Goal: Task Accomplishment & Management: Manage account settings

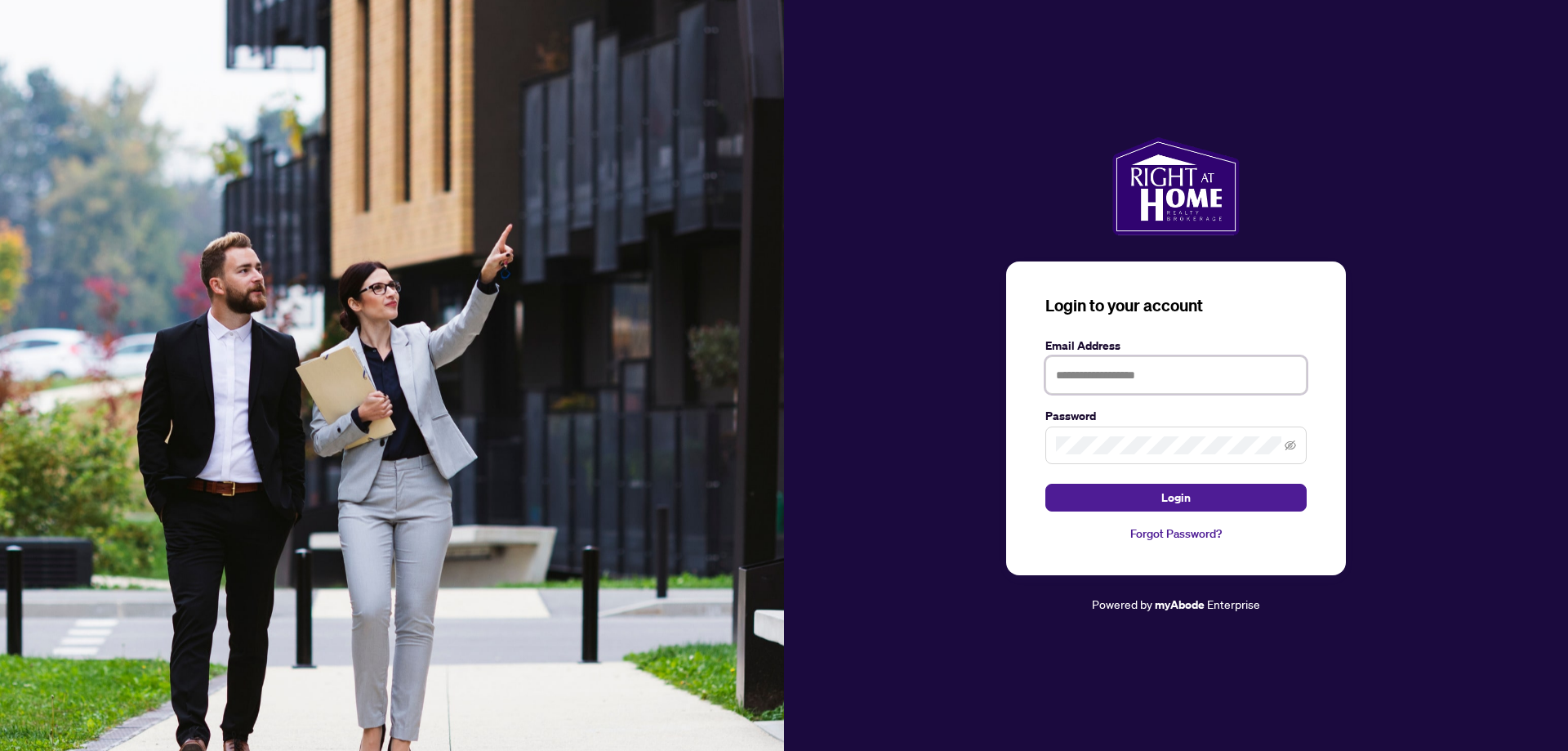
click at [1135, 380] on input "text" at bounding box center [1175, 374] width 261 height 38
type input "**********"
click at [1289, 447] on icon "eye-invisible" at bounding box center [1289, 445] width 11 height 11
click at [1189, 500] on span "Login" at bounding box center [1176, 497] width 29 height 27
click at [1289, 443] on icon "eye" at bounding box center [1289, 445] width 11 height 11
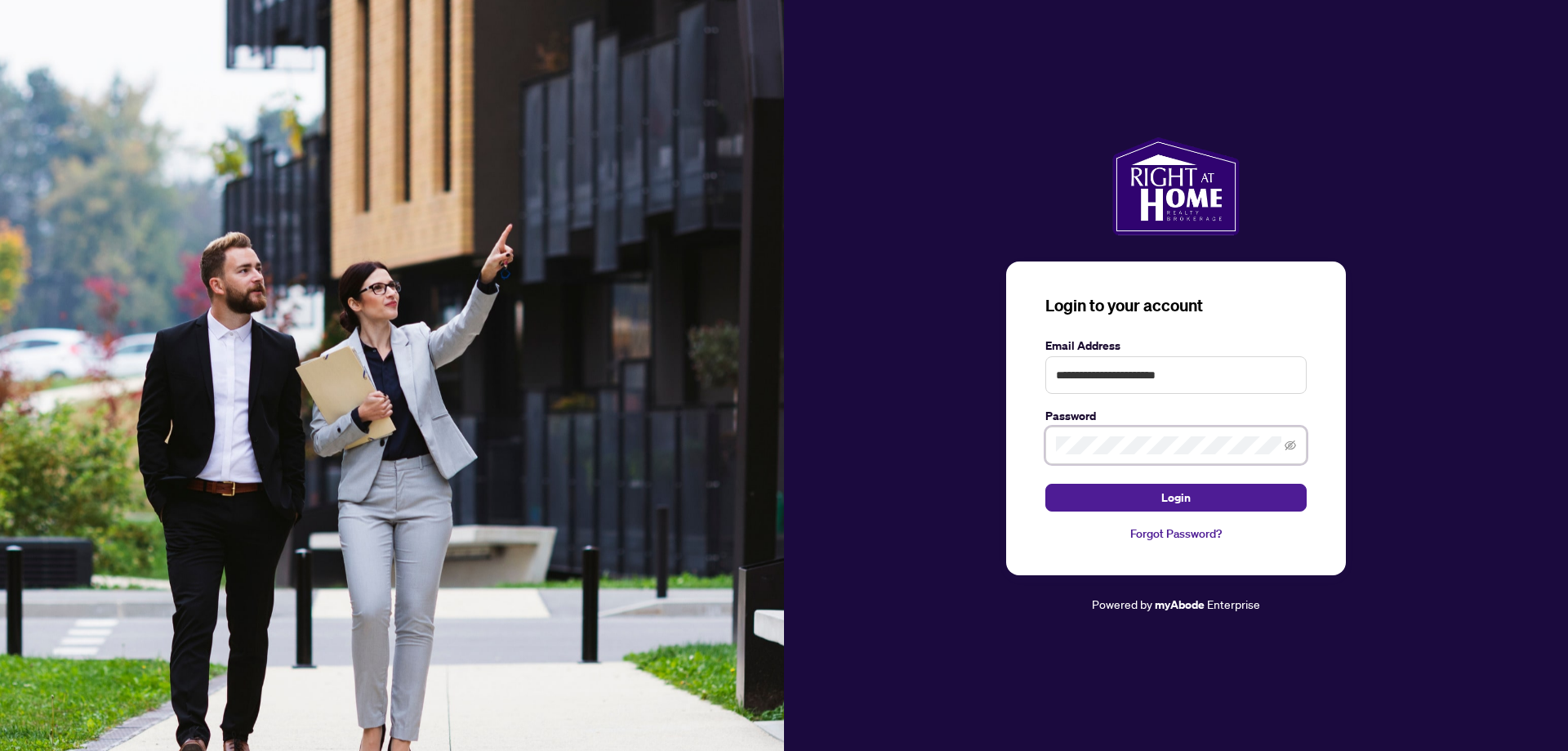
click at [947, 439] on div "**********" at bounding box center [1175, 375] width 784 height 476
click at [1298, 447] on span at bounding box center [1175, 445] width 261 height 38
click at [1292, 446] on icon "eye-invisible" at bounding box center [1289, 445] width 11 height 11
click at [1189, 491] on span "Login" at bounding box center [1176, 497] width 29 height 27
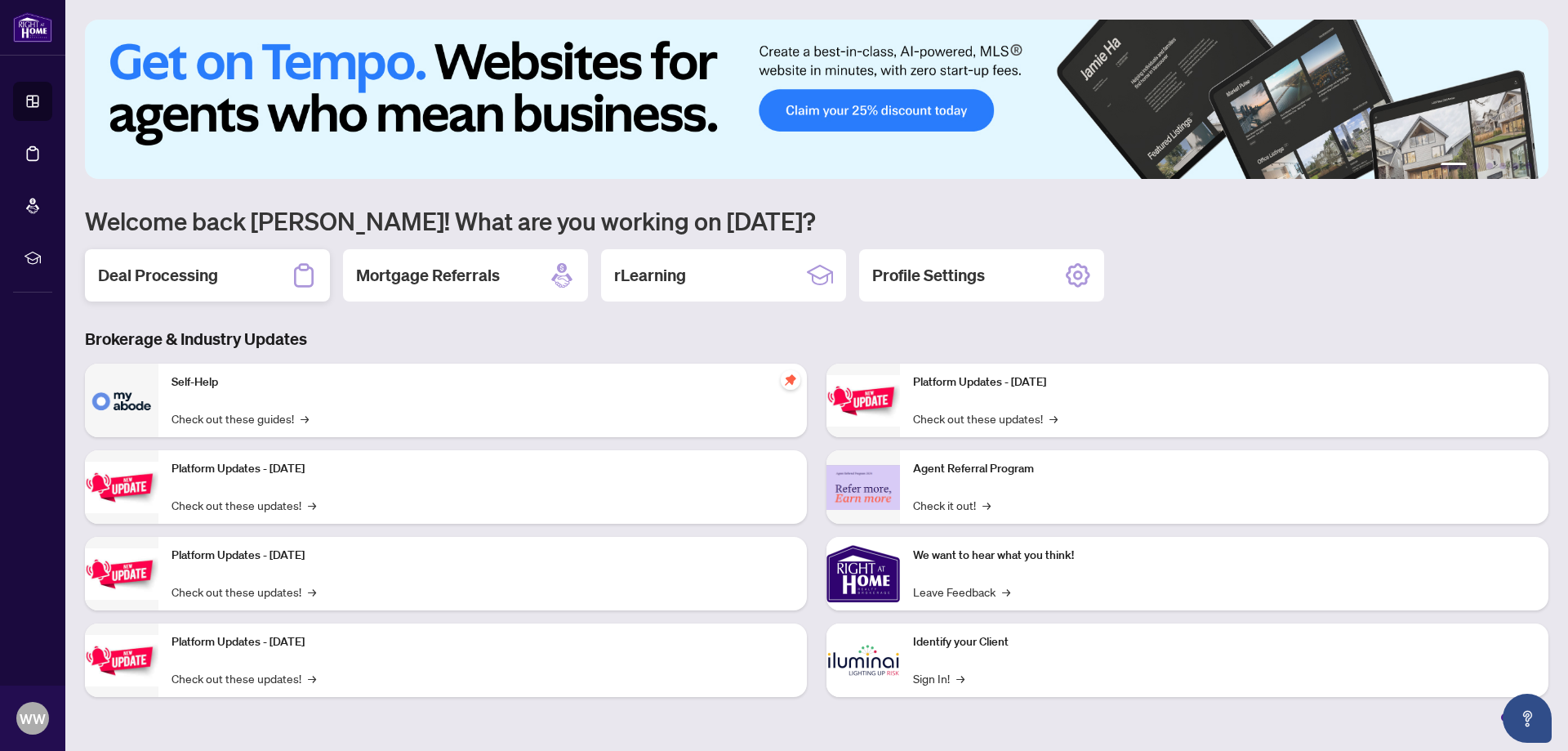
click at [199, 277] on h2 "Deal Processing" at bounding box center [158, 275] width 120 height 23
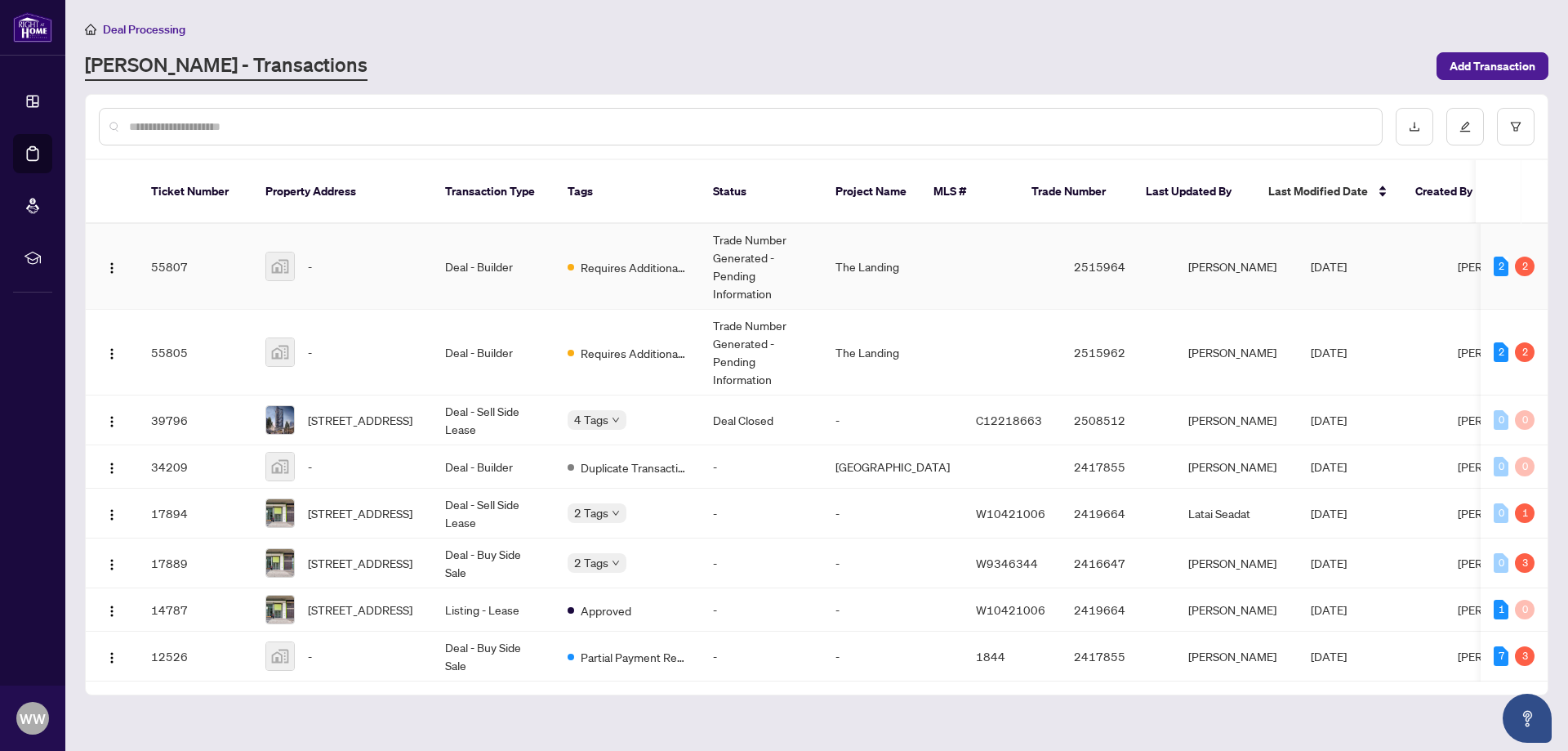
click at [483, 248] on td "Deal - Builder" at bounding box center [493, 267] width 123 height 86
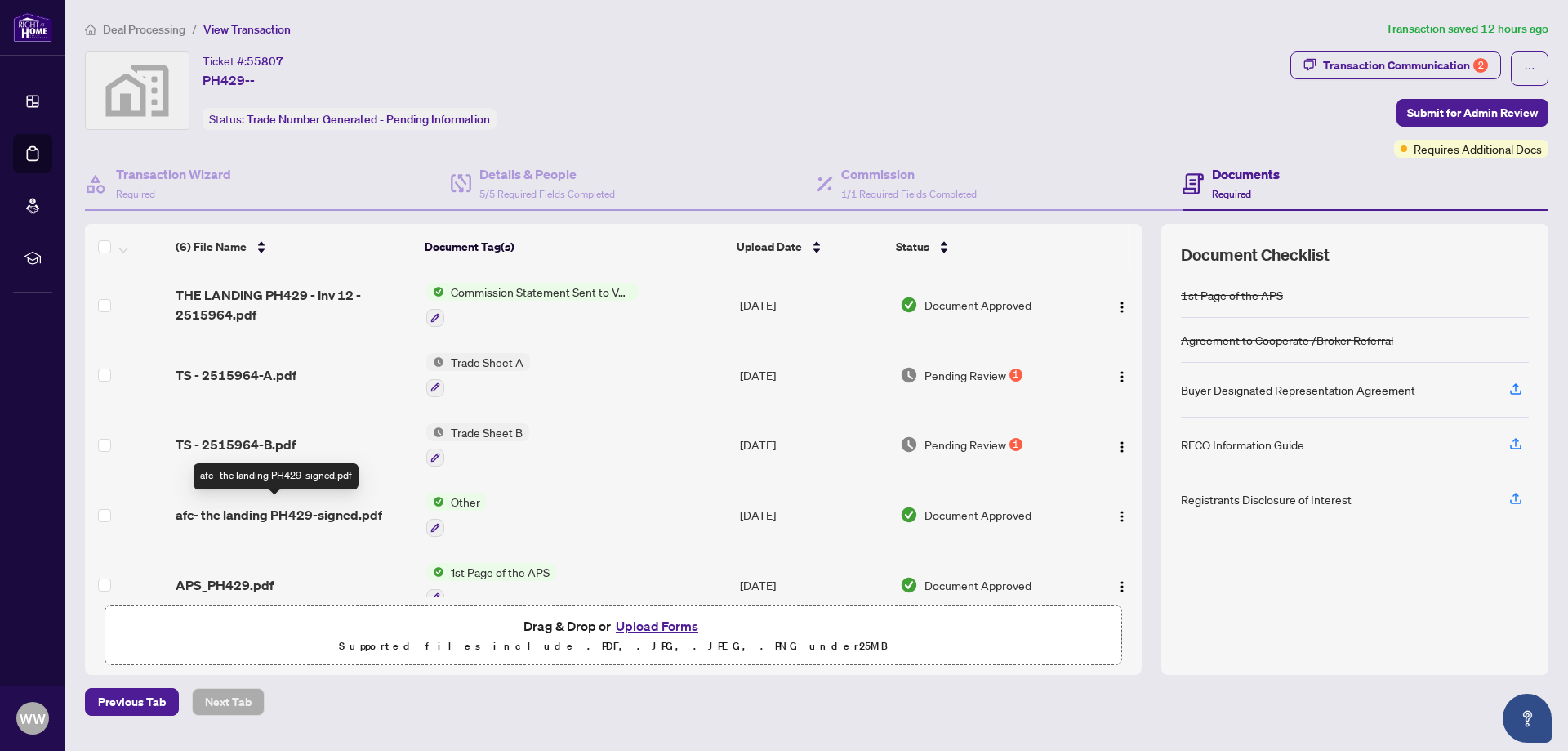
click at [304, 506] on span "afc- the landing PH429-signed.pdf" at bounding box center [279, 514] width 206 height 19
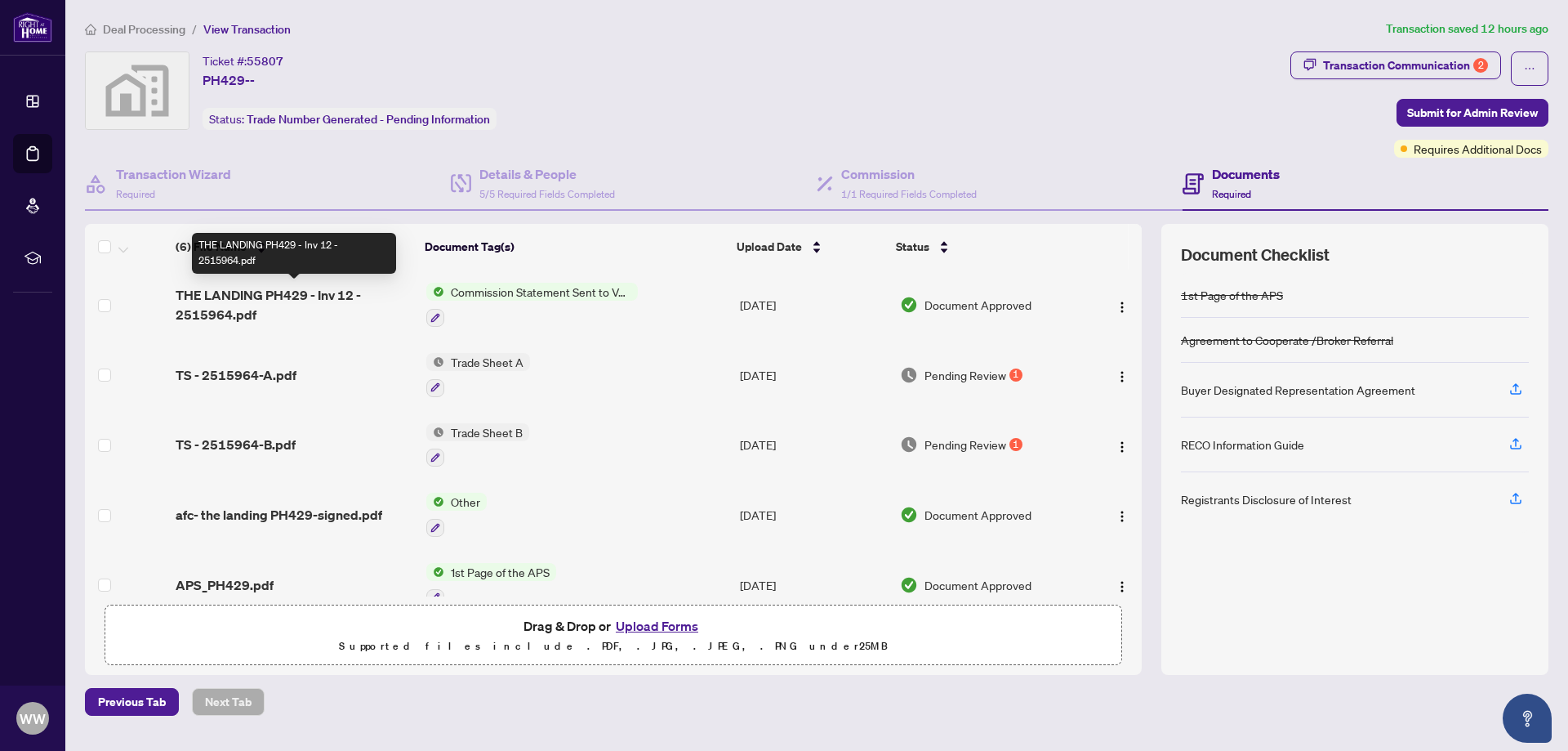
click at [258, 294] on div "(6) File Name Document Tag(s) Upload Date Status (6) File Name Document Tag(s) …" at bounding box center [613, 409] width 1057 height 371
click at [945, 375] on span "Pending Review" at bounding box center [965, 375] width 82 height 18
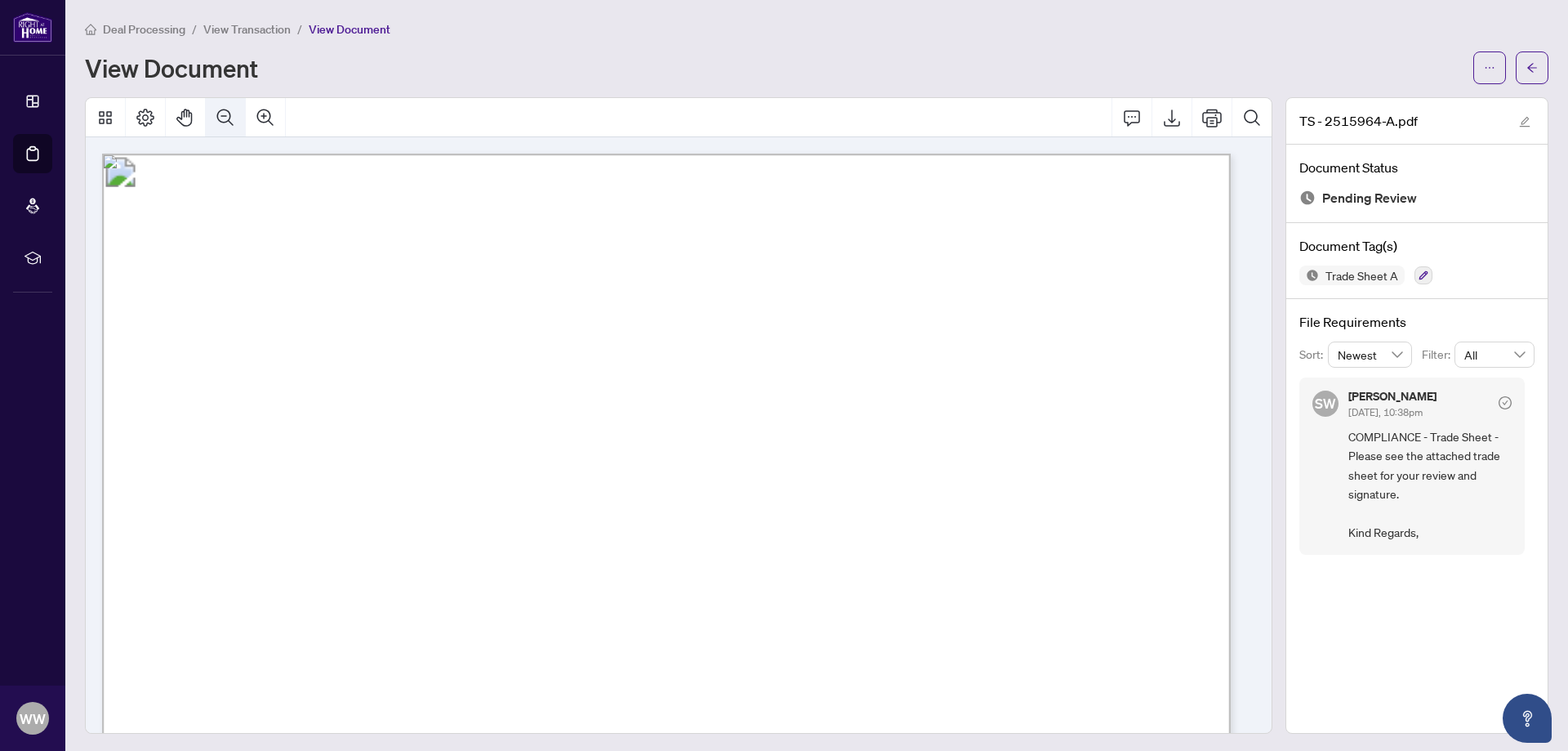
click at [223, 116] on icon "Zoom Out" at bounding box center [225, 117] width 19 height 19
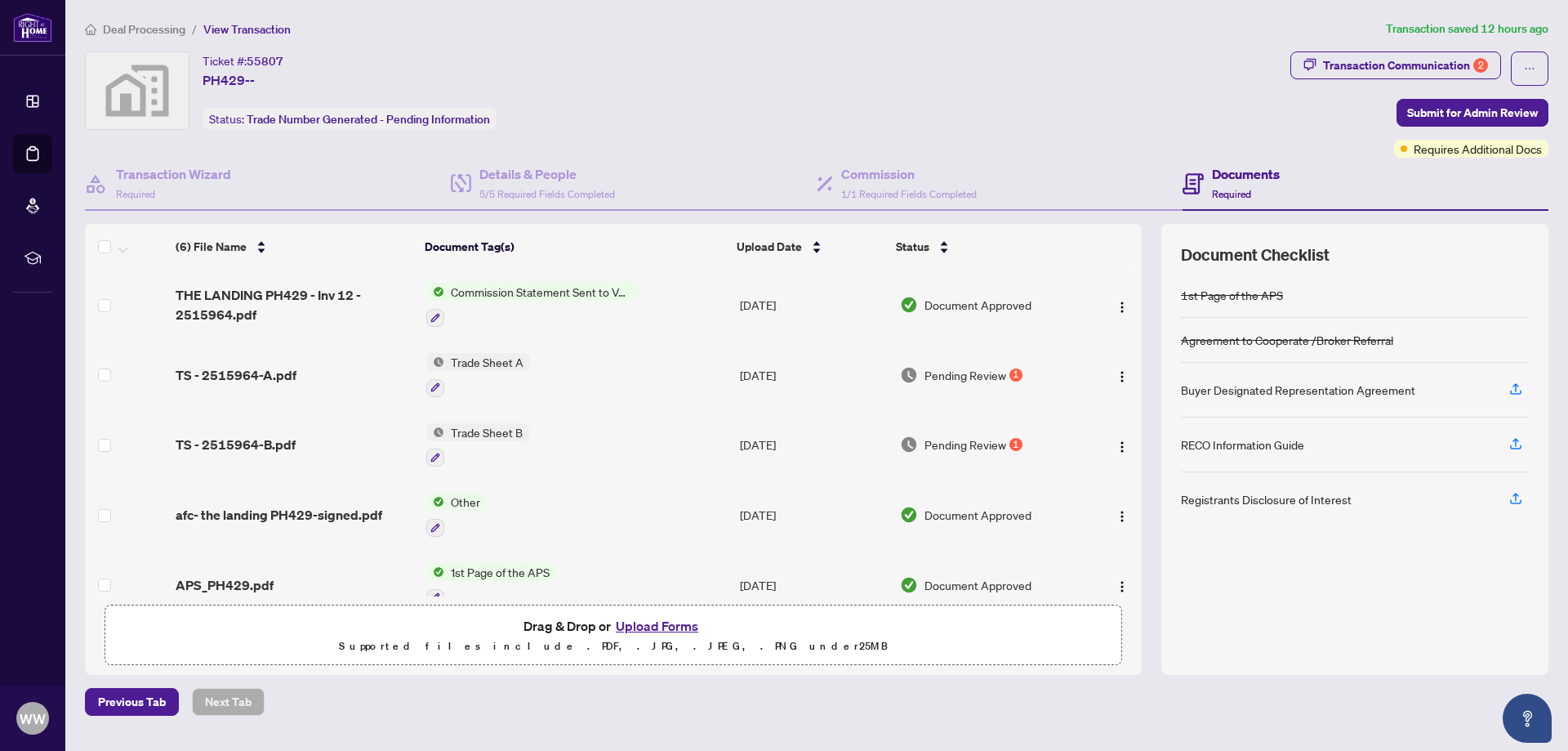
click at [947, 444] on span "Pending Review" at bounding box center [965, 445] width 82 height 18
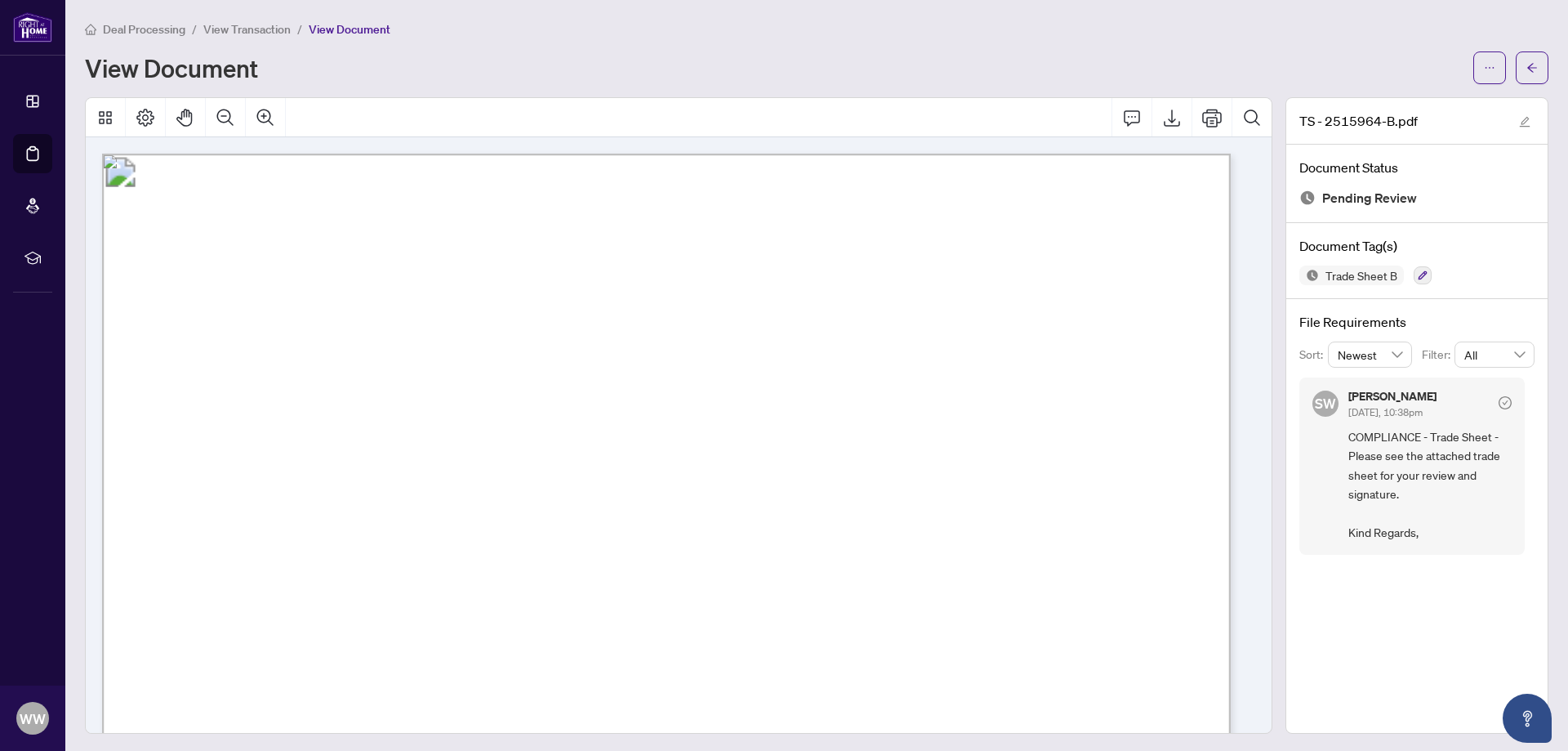
scroll to position [491, 0]
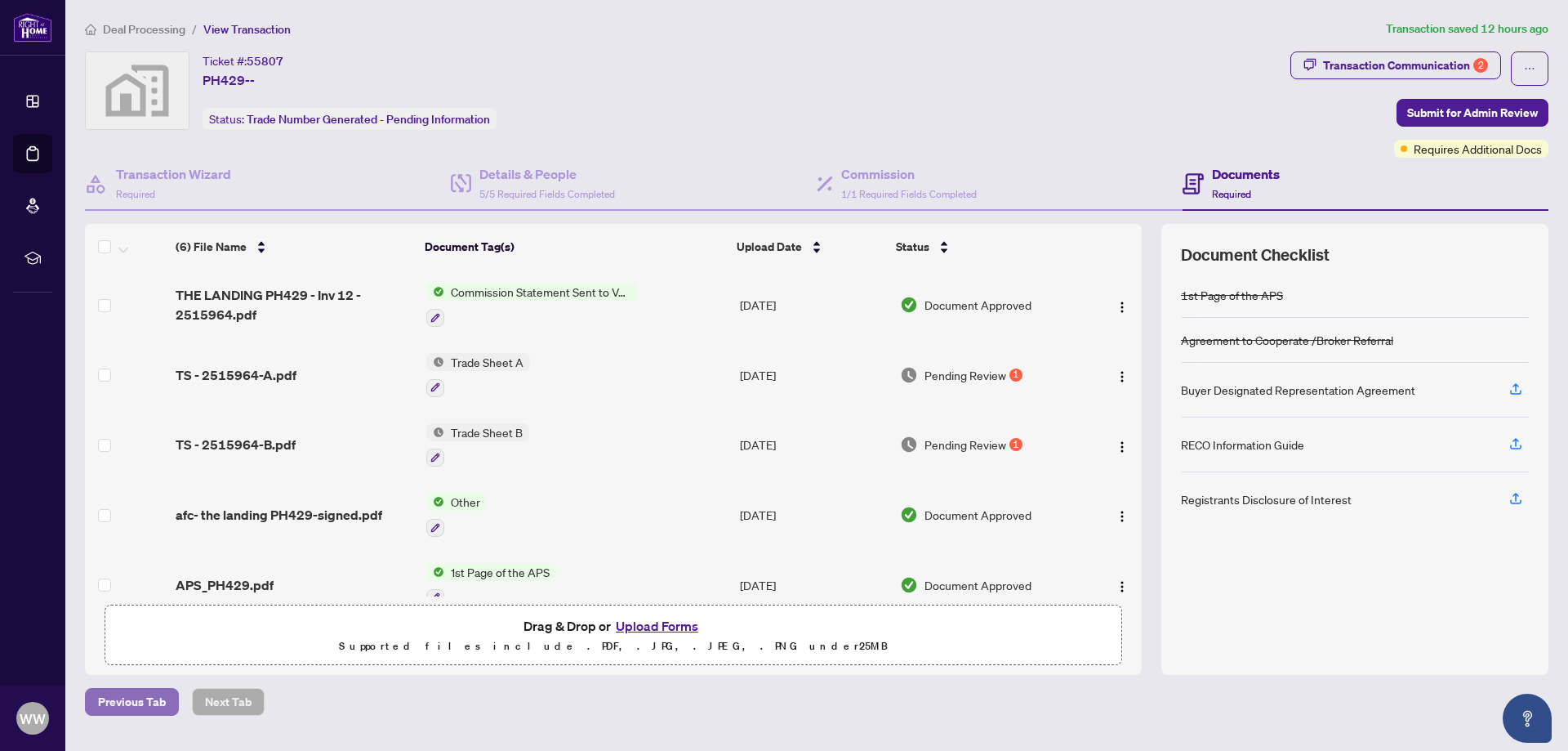
click at [115, 699] on span "Previous Tab" at bounding box center [132, 701] width 68 height 27
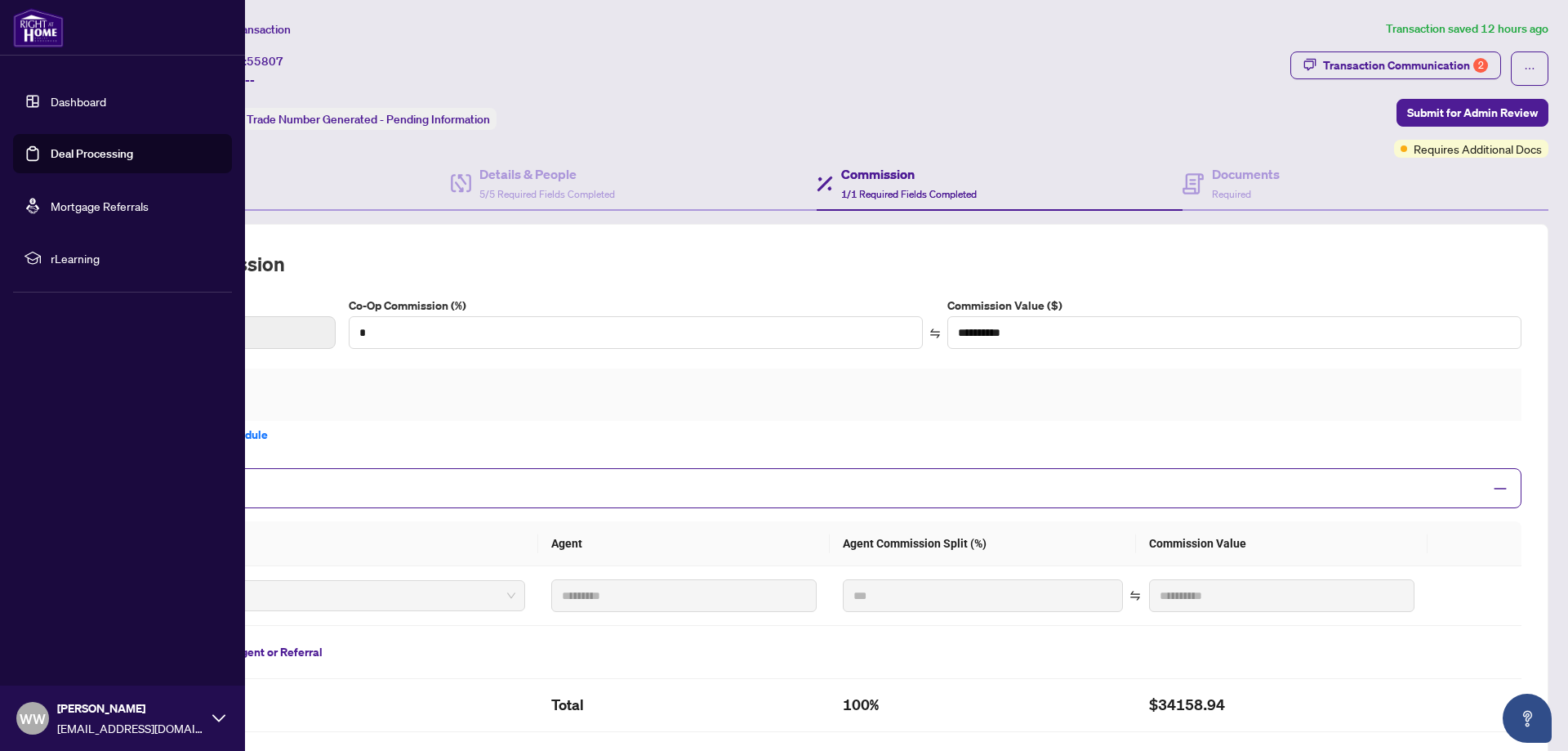
click at [50, 94] on link "Dashboard" at bounding box center [78, 101] width 56 height 15
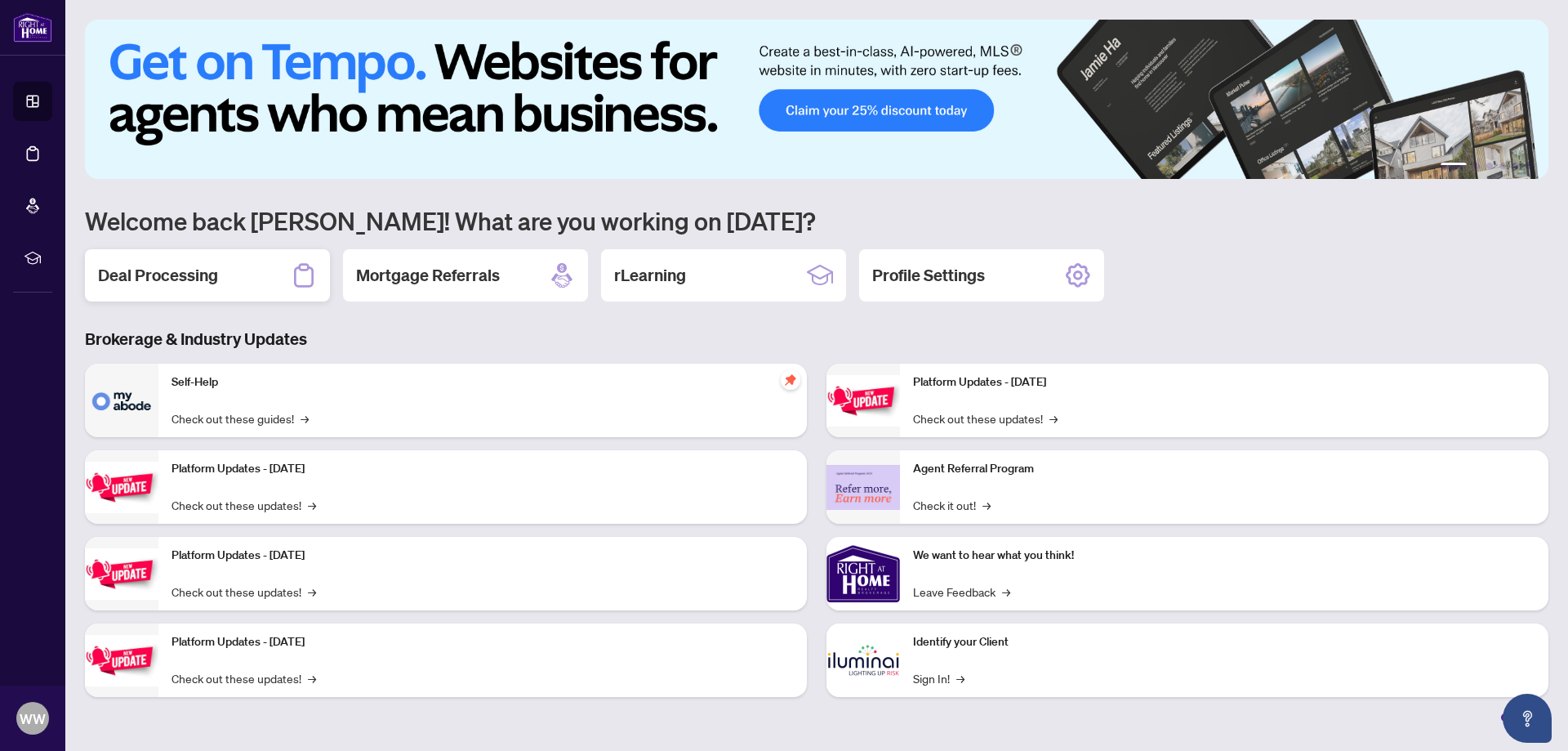
click at [200, 281] on h2 "Deal Processing" at bounding box center [158, 275] width 120 height 23
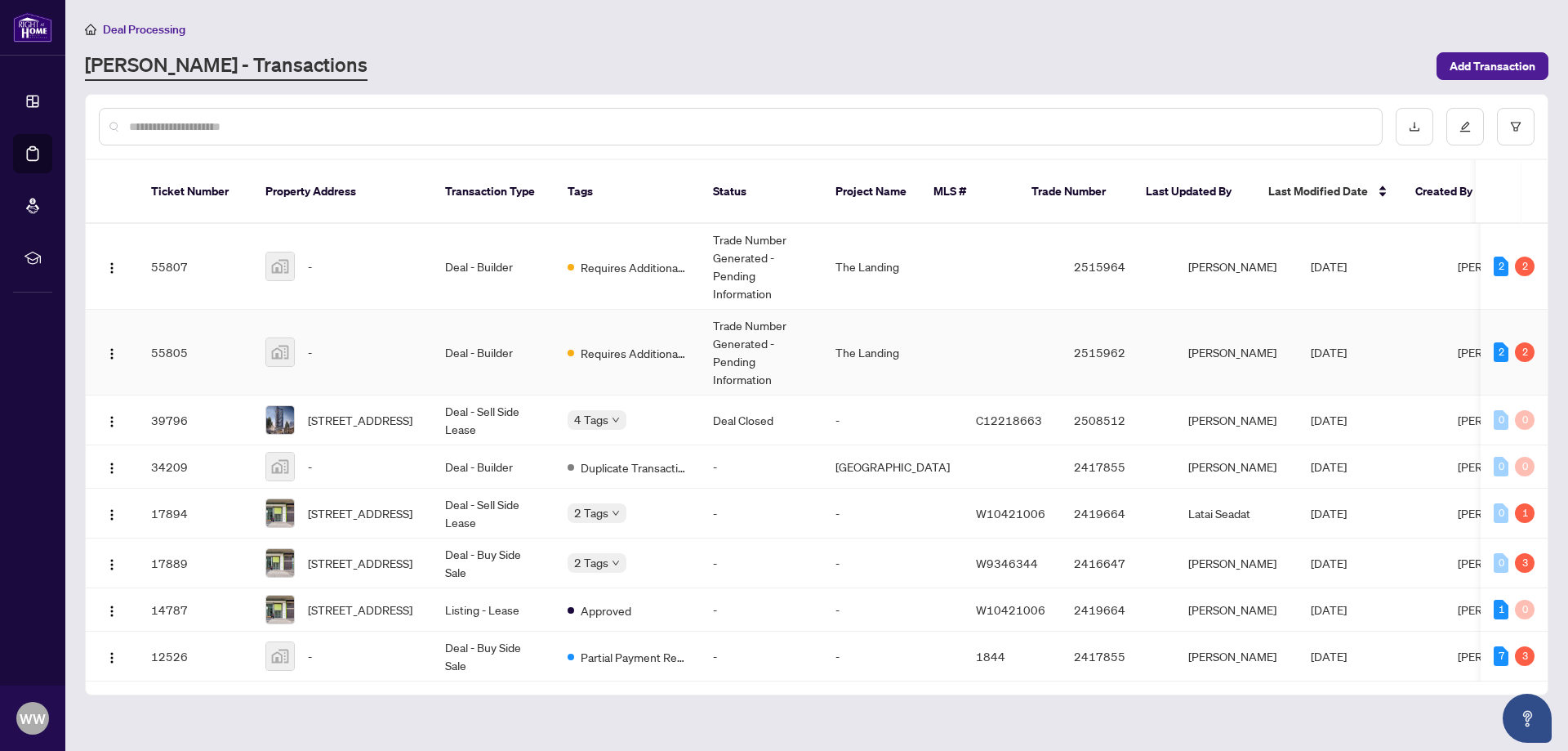
click at [370, 337] on div "-" at bounding box center [342, 352] width 153 height 29
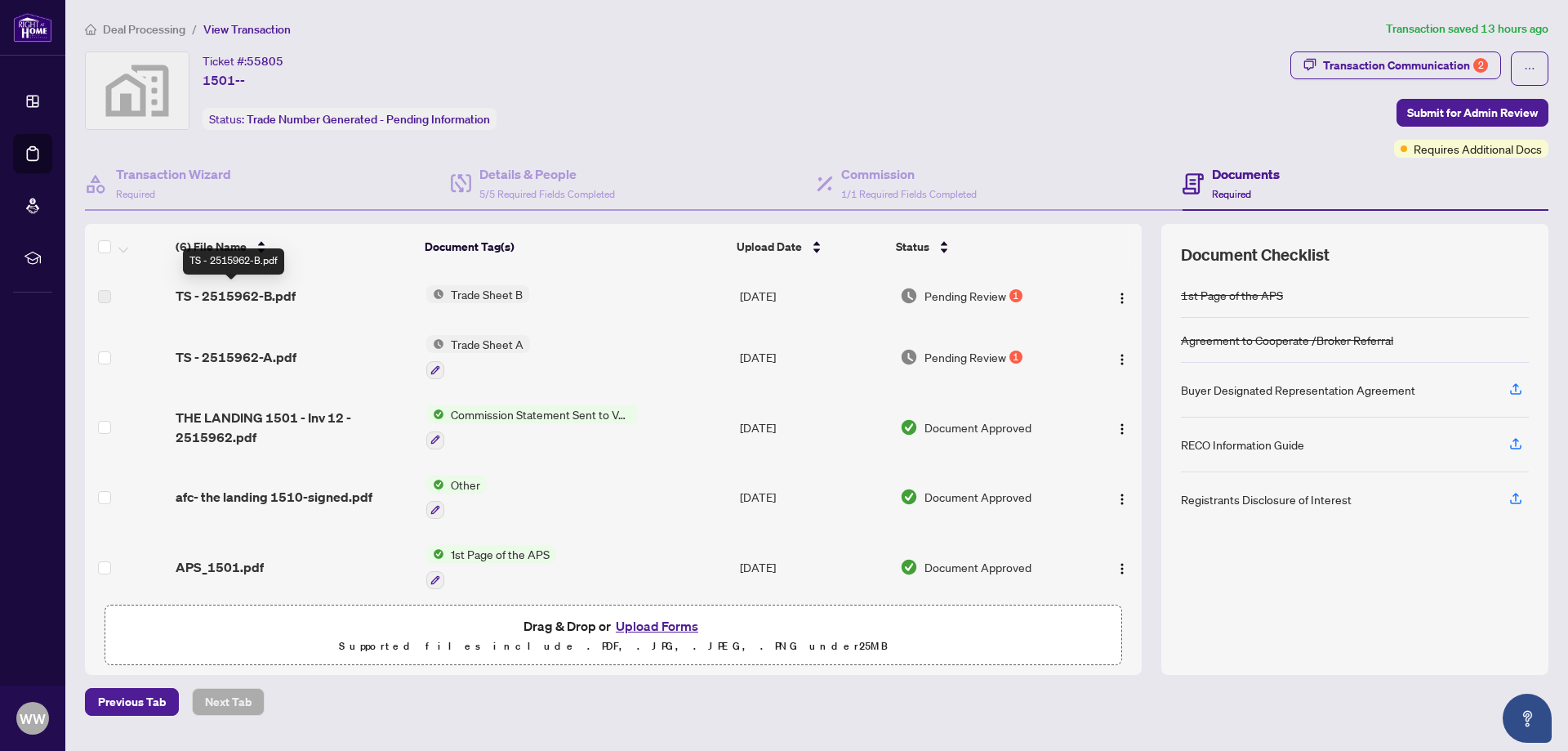
click at [242, 295] on span "TS - 2515962-B.pdf" at bounding box center [236, 295] width 120 height 19
click at [1013, 296] on div "1" at bounding box center [1015, 295] width 13 height 13
click at [245, 299] on span "TS - 2515962-B.pdf" at bounding box center [236, 295] width 120 height 19
click at [455, 297] on span "Trade Sheet B" at bounding box center [487, 294] width 85 height 18
click at [450, 346] on span "Trade Sheet B" at bounding box center [445, 348] width 85 height 18
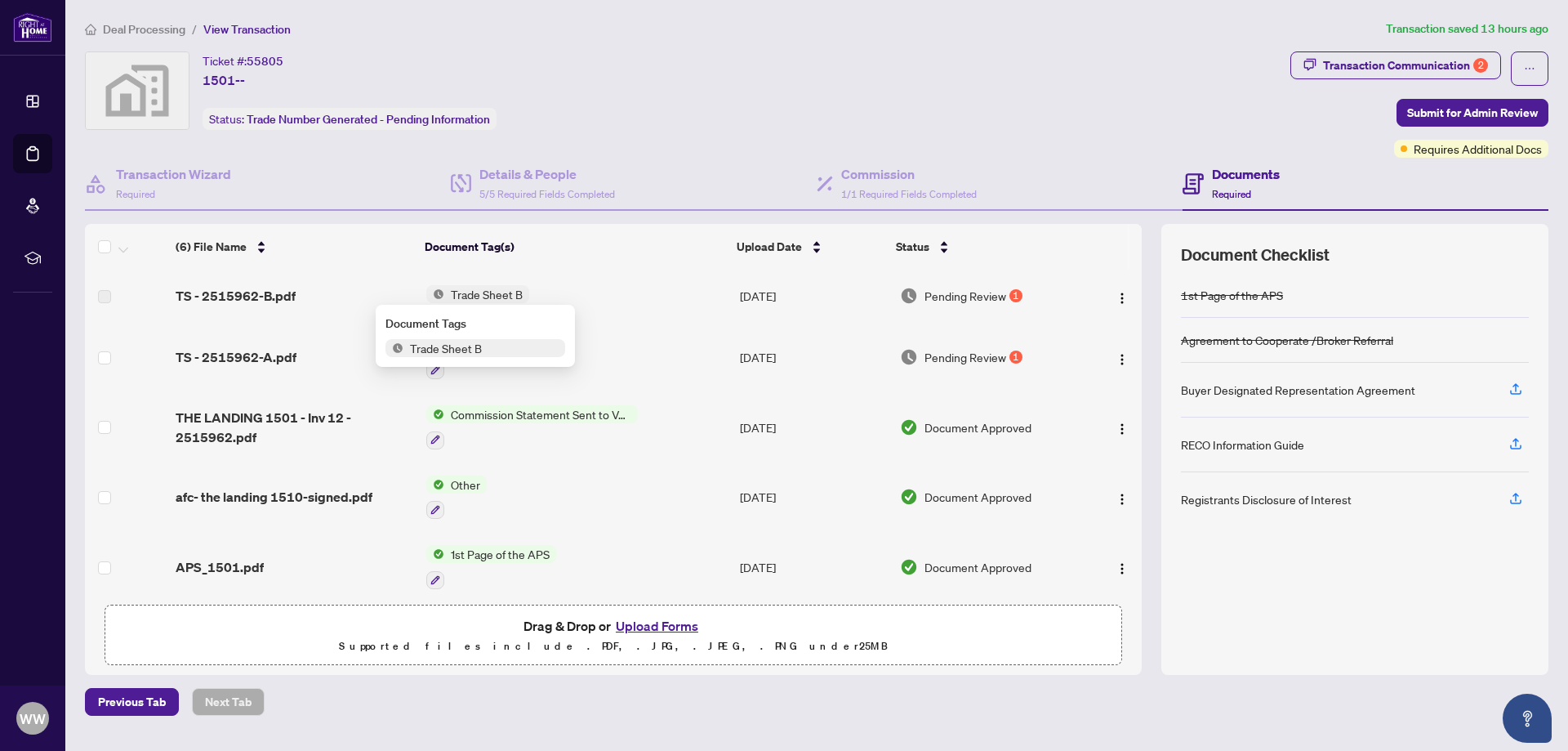
click at [233, 296] on span "TS - 2515962-B.pdf" at bounding box center [236, 295] width 120 height 19
click at [105, 294] on label at bounding box center [104, 297] width 13 height 18
click at [960, 293] on span "Pending Review" at bounding box center [965, 296] width 82 height 18
click at [476, 343] on span "Trade Sheet A" at bounding box center [488, 344] width 86 height 18
click at [455, 417] on span "Trade Sheet A" at bounding box center [446, 424] width 86 height 18
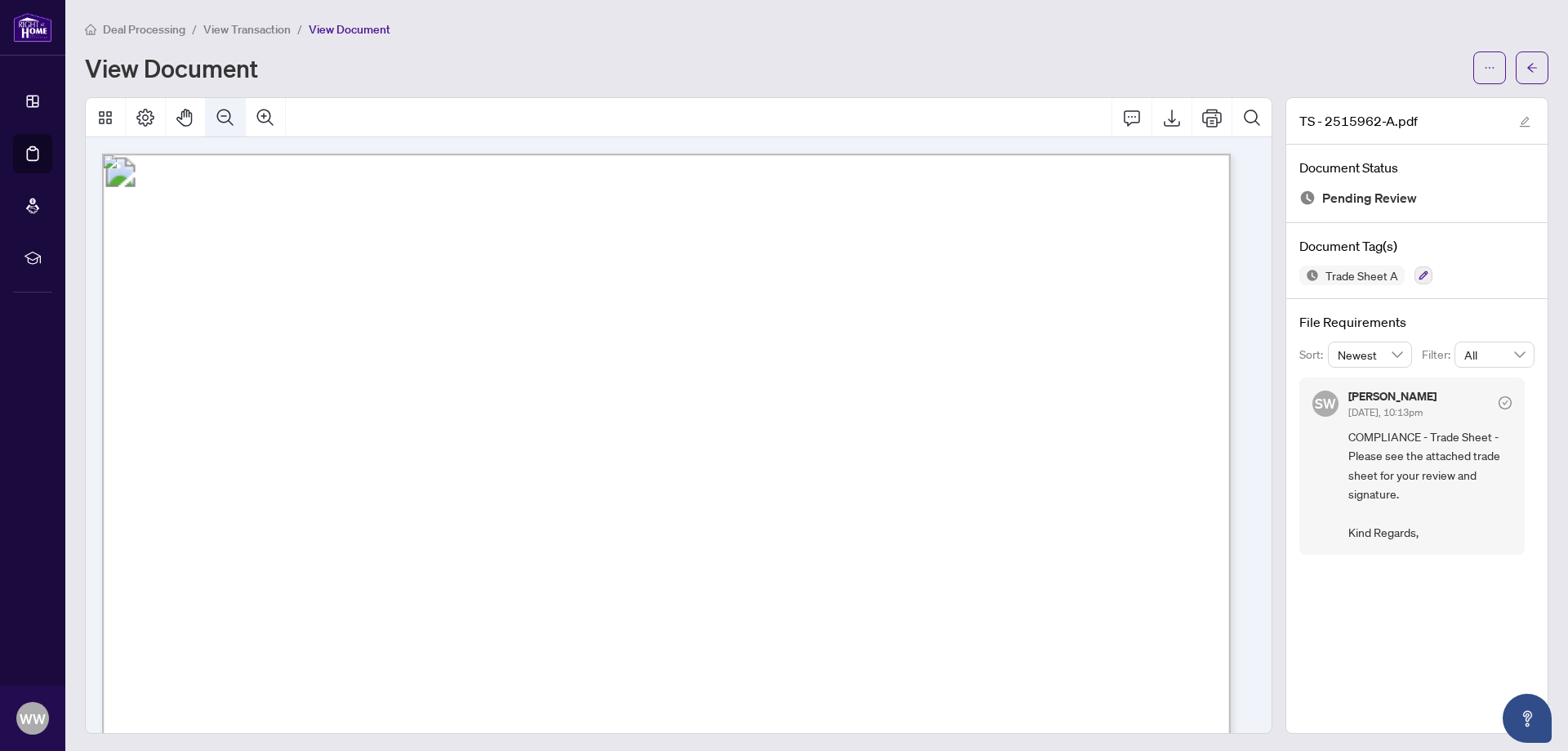
click at [224, 116] on icon "Zoom Out" at bounding box center [225, 116] width 16 height 17
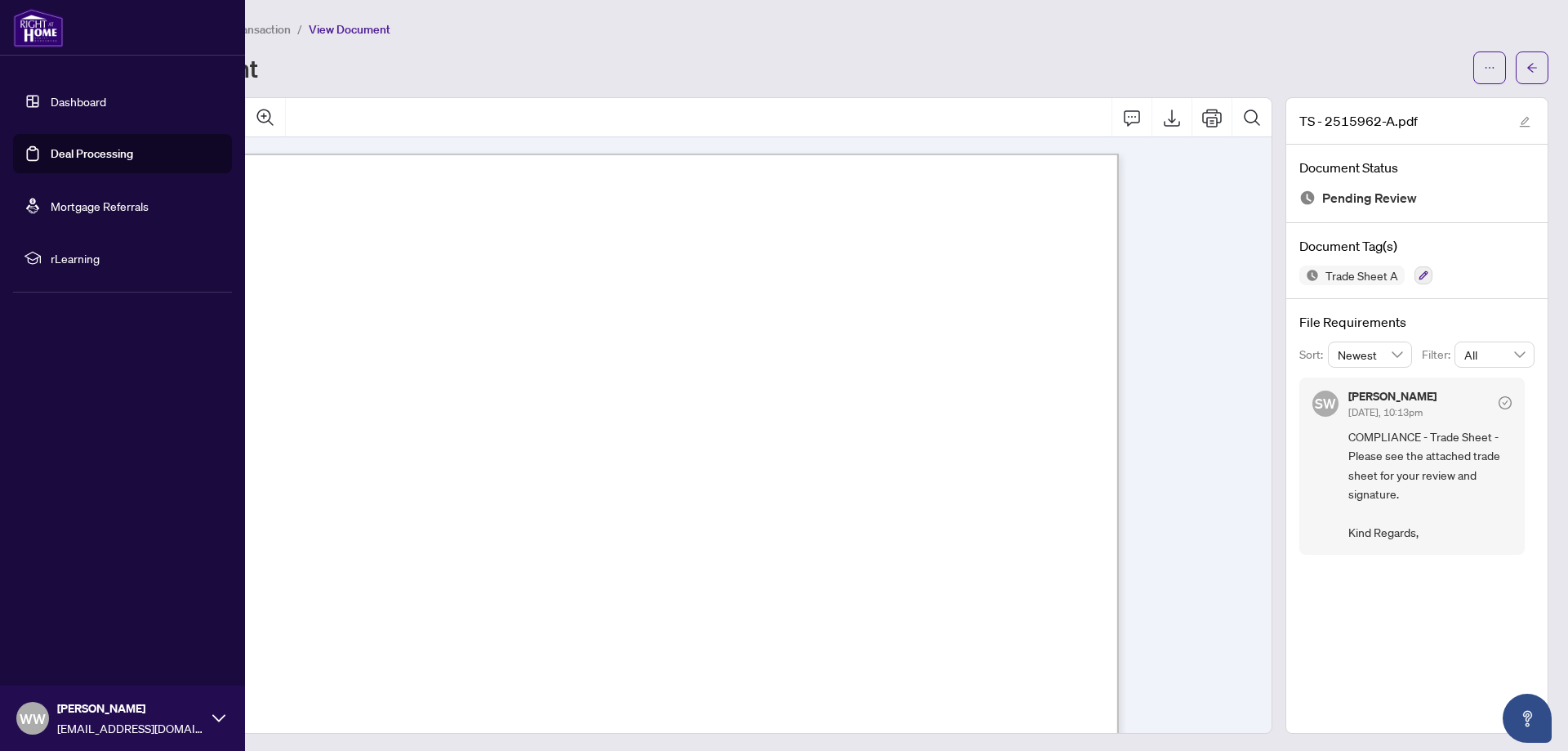
click at [62, 108] on link "Dashboard" at bounding box center [78, 101] width 56 height 15
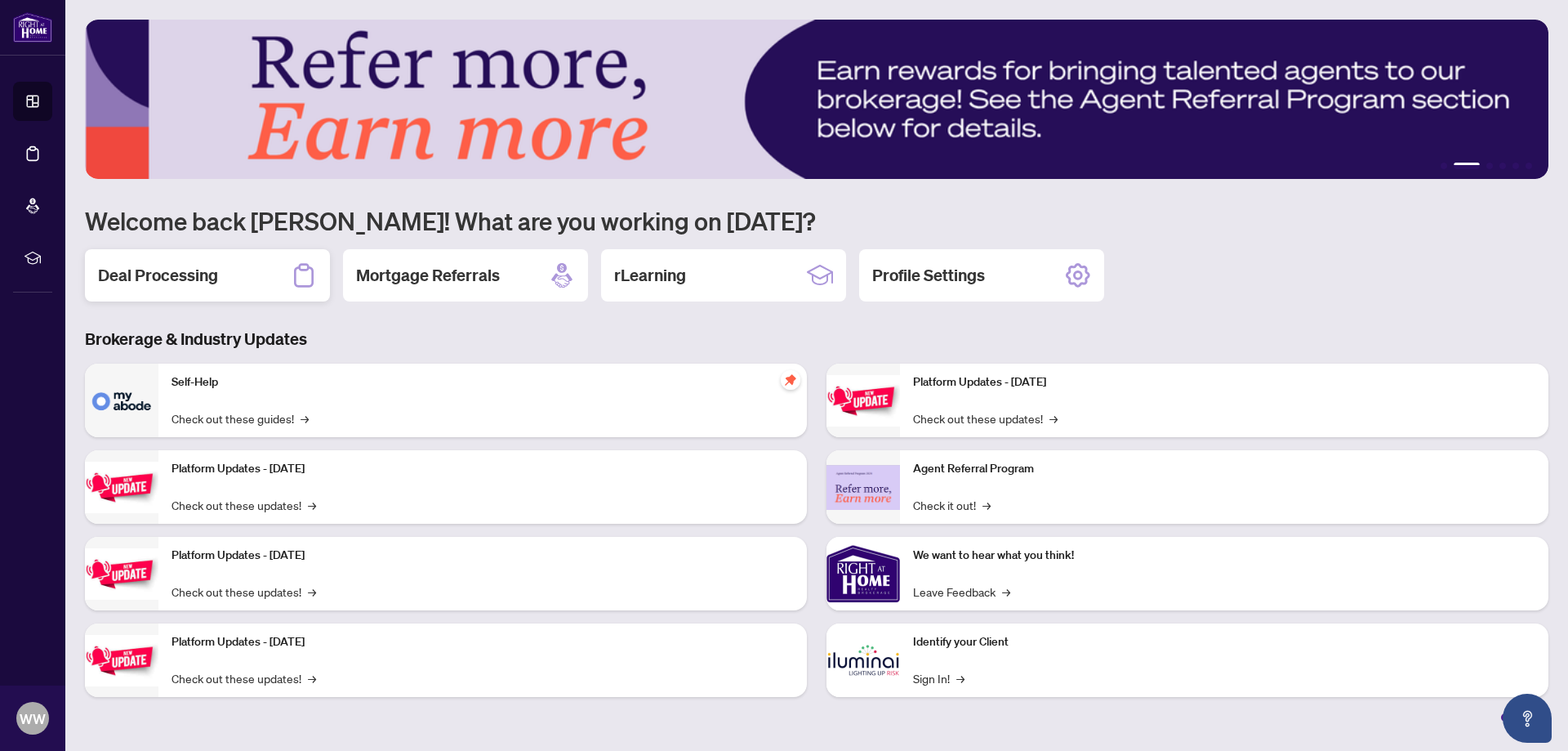
click at [211, 277] on h2 "Deal Processing" at bounding box center [158, 275] width 120 height 23
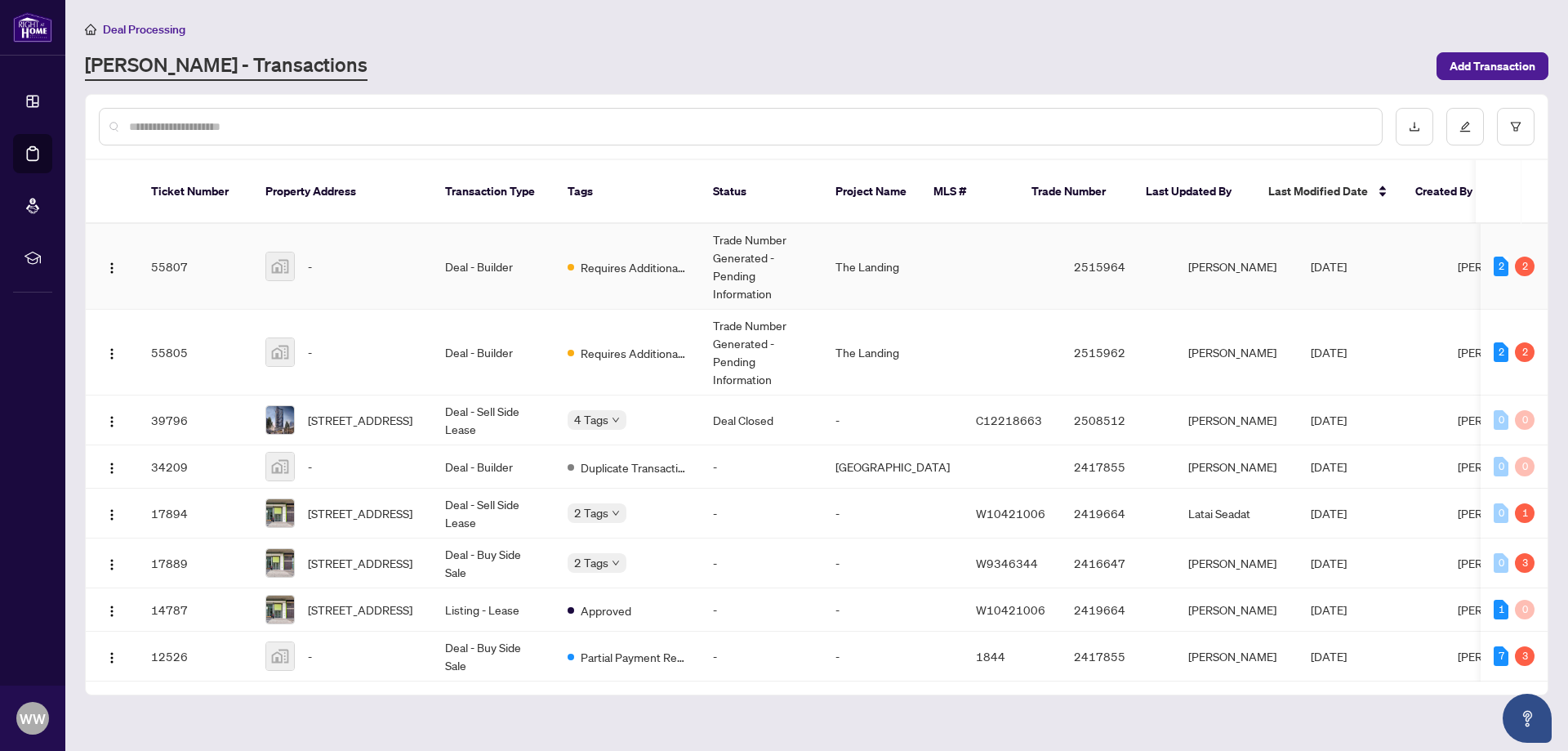
click at [272, 252] on img at bounding box center [280, 266] width 27 height 28
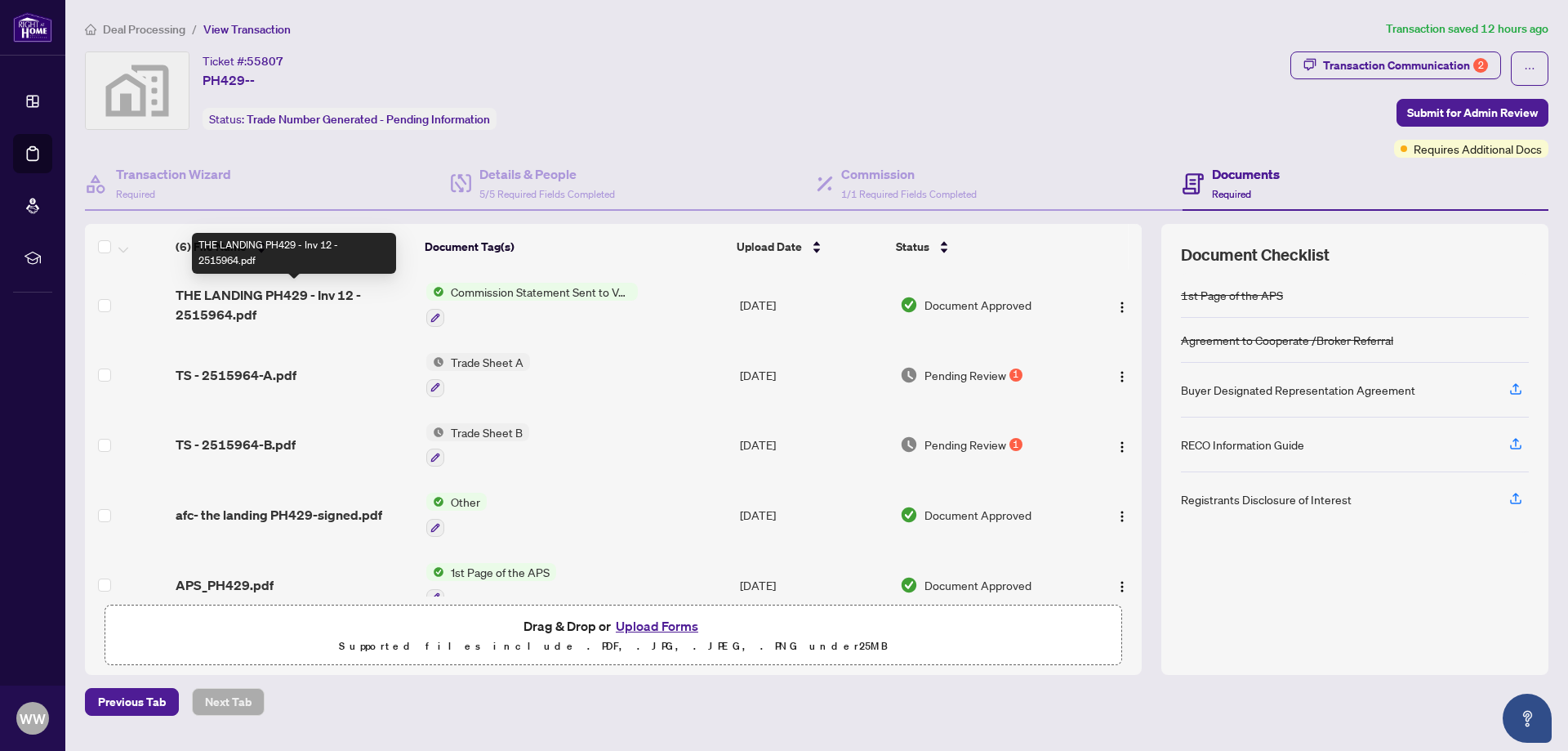
click at [278, 296] on span "THE LANDING PH429 - Inv 12 - 2515964.pdf" at bounding box center [294, 304] width 237 height 39
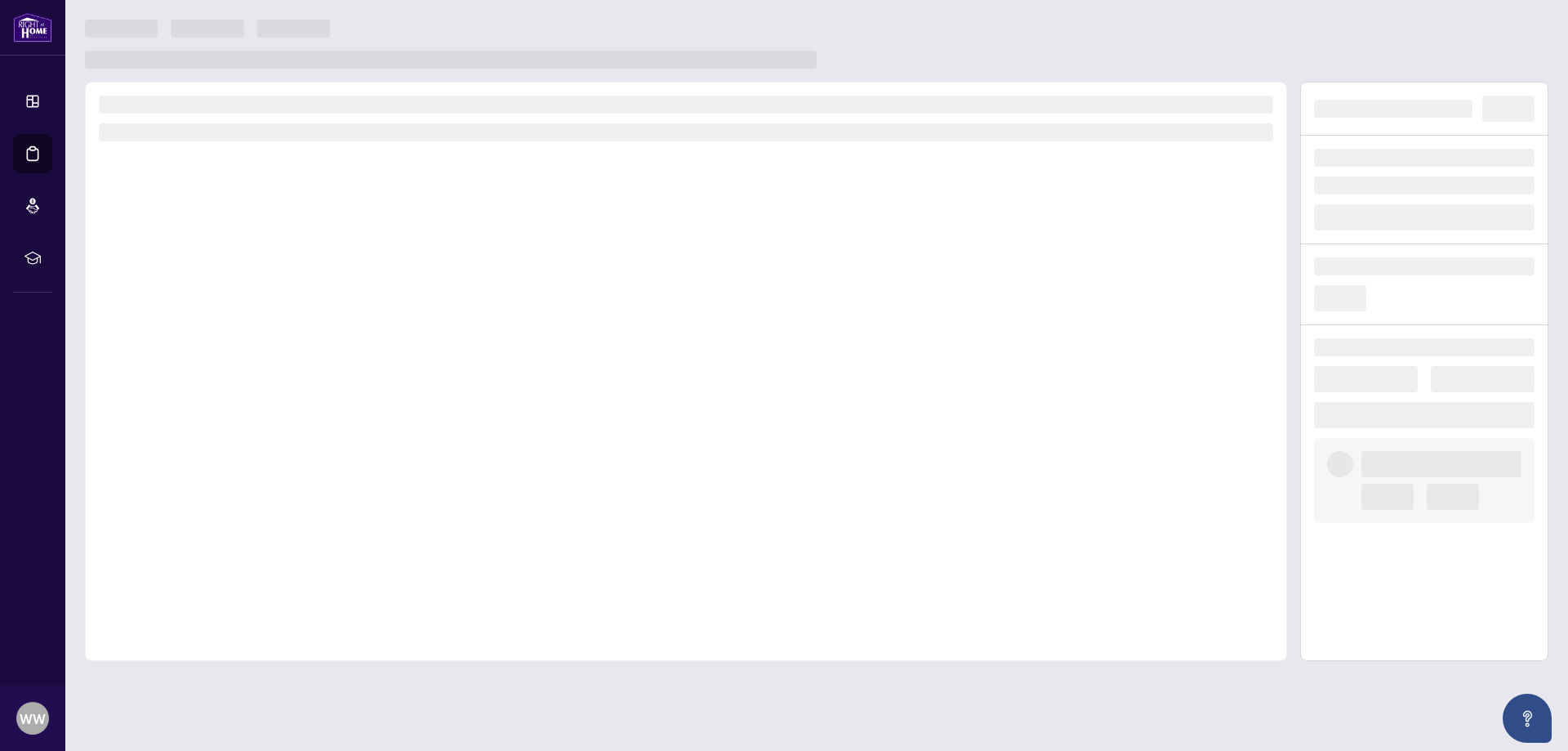
click at [278, 296] on div at bounding box center [685, 371] width 1201 height 580
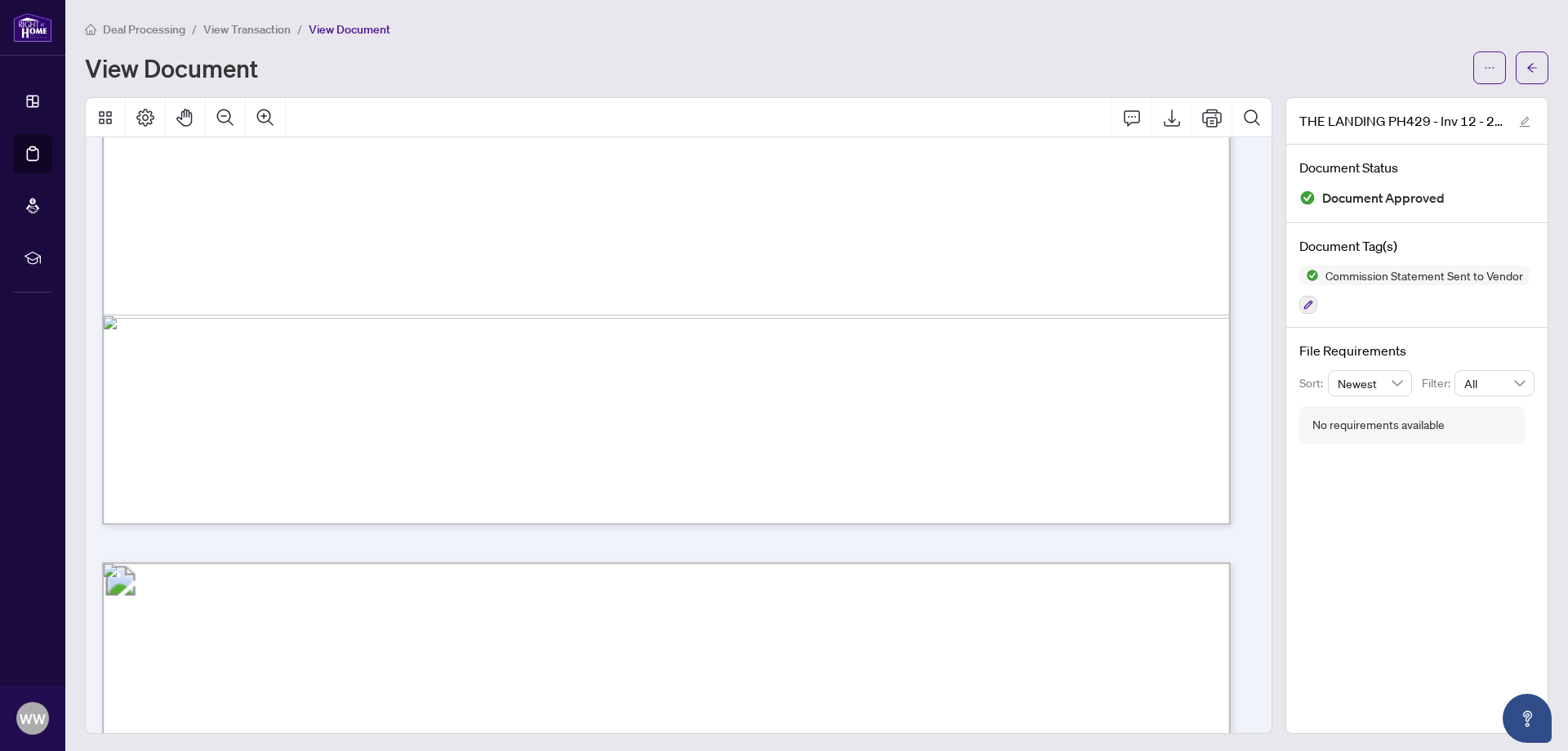
scroll to position [1089, 0]
click at [1162, 115] on icon "Export" at bounding box center [1171, 117] width 19 height 19
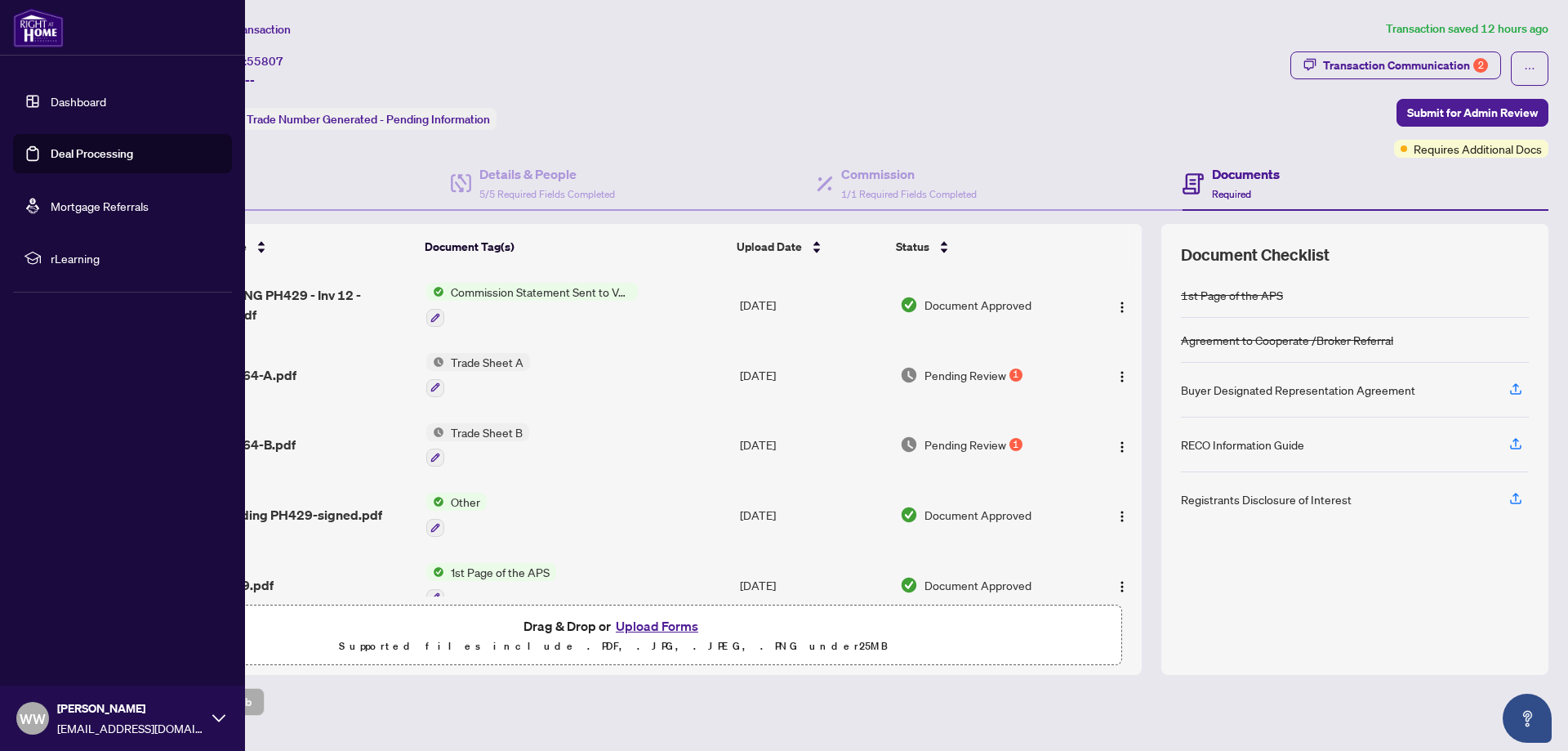
click at [50, 97] on link "Dashboard" at bounding box center [78, 101] width 56 height 15
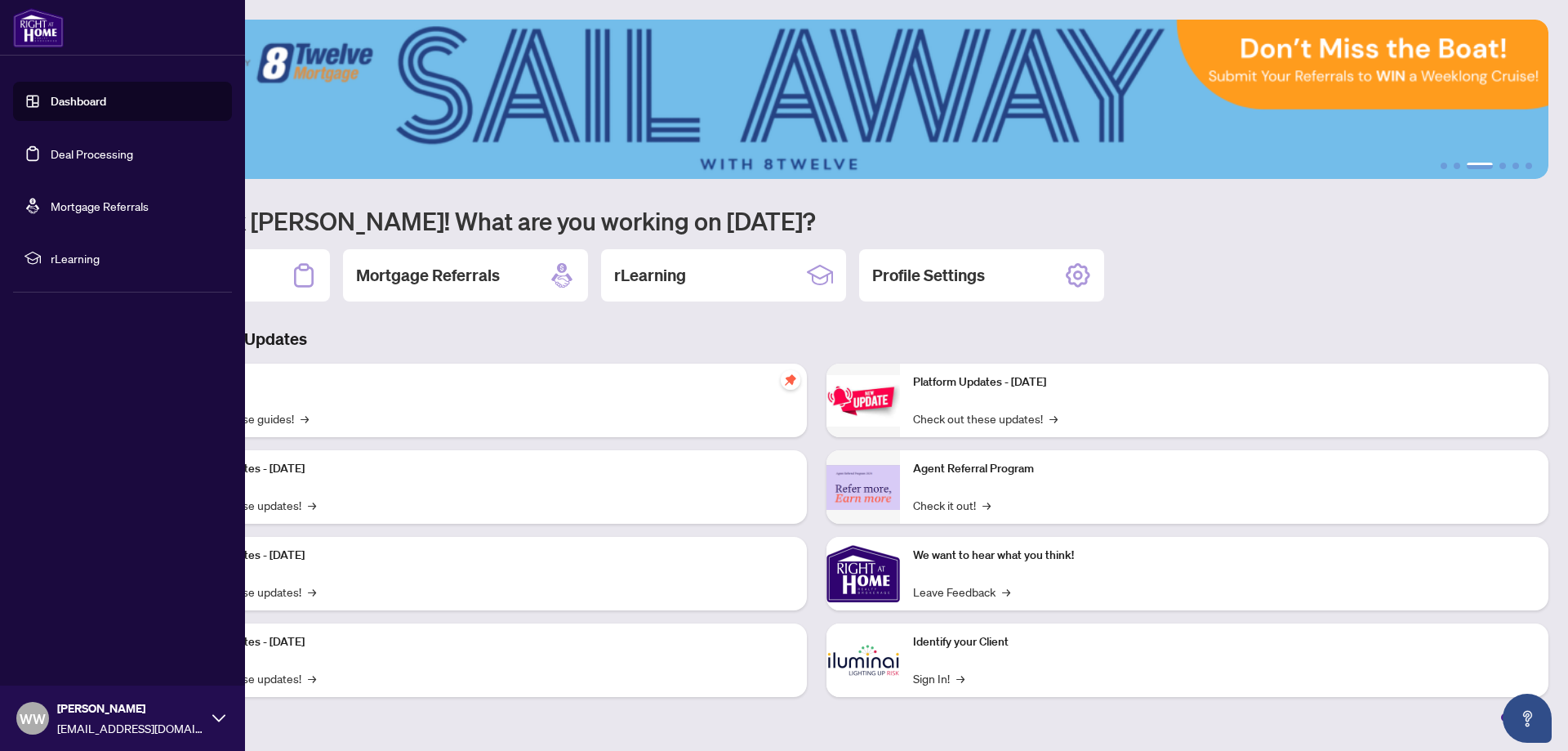
click at [66, 98] on link "Dashboard" at bounding box center [78, 101] width 56 height 15
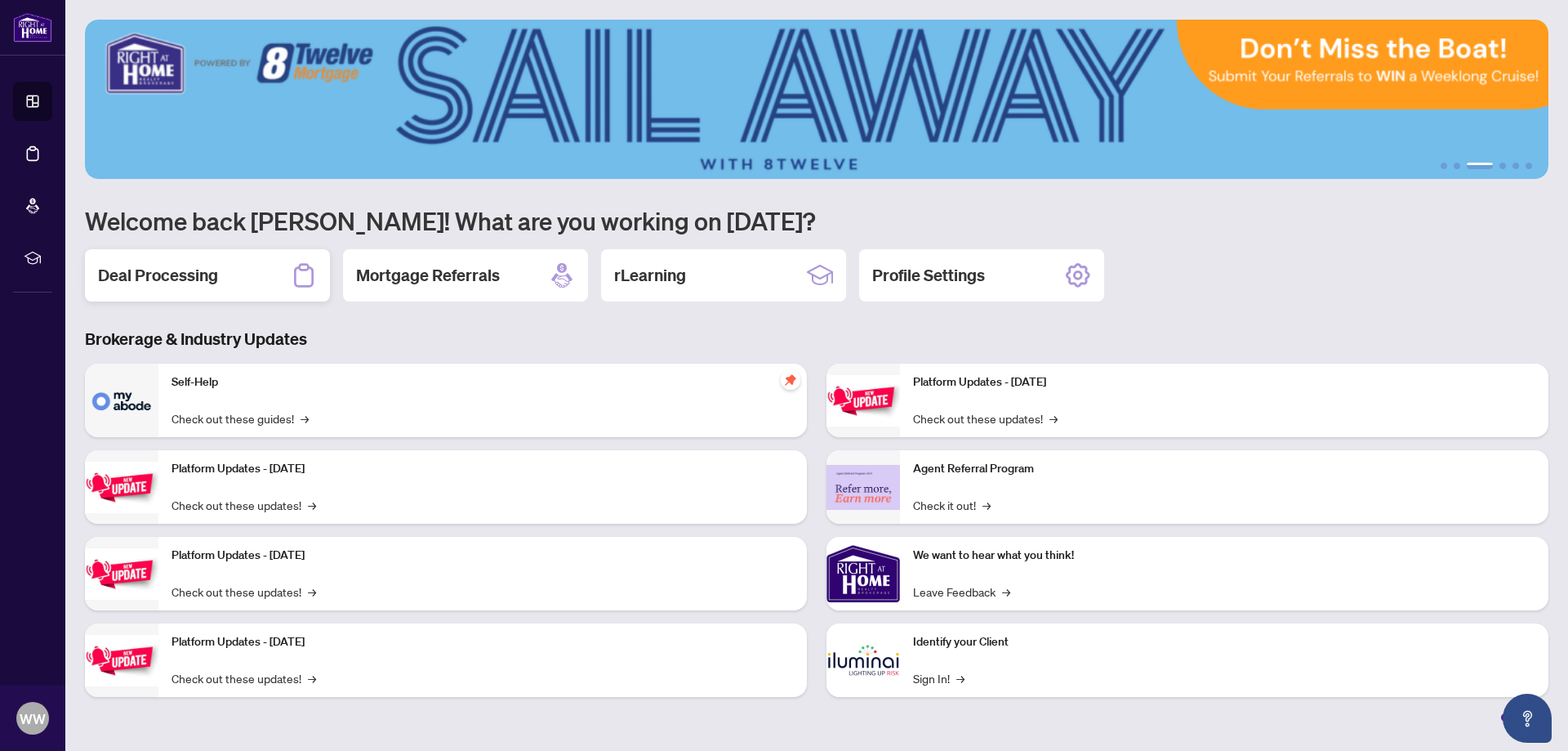
click at [176, 268] on h2 "Deal Processing" at bounding box center [158, 275] width 120 height 23
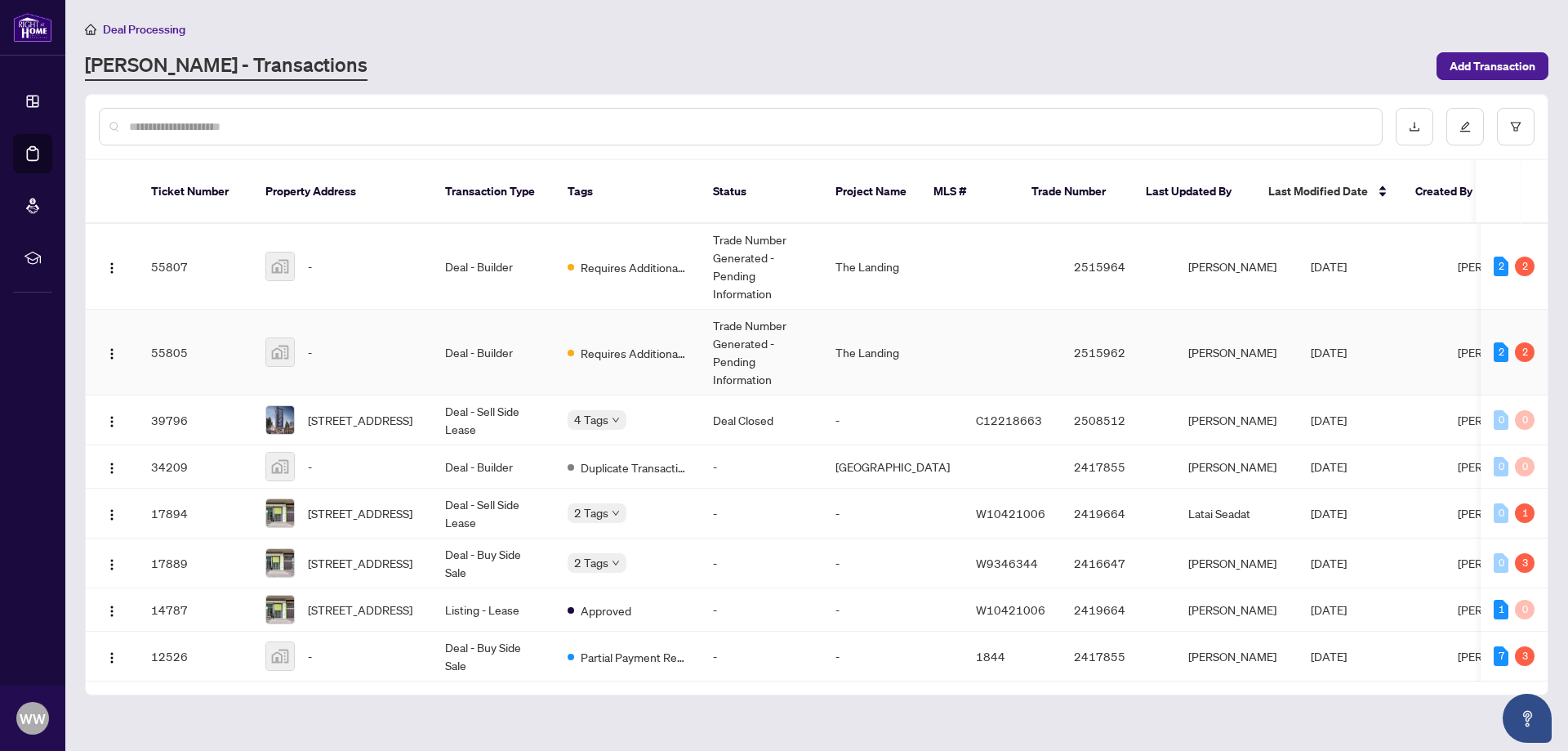
click at [283, 338] on img at bounding box center [280, 352] width 27 height 28
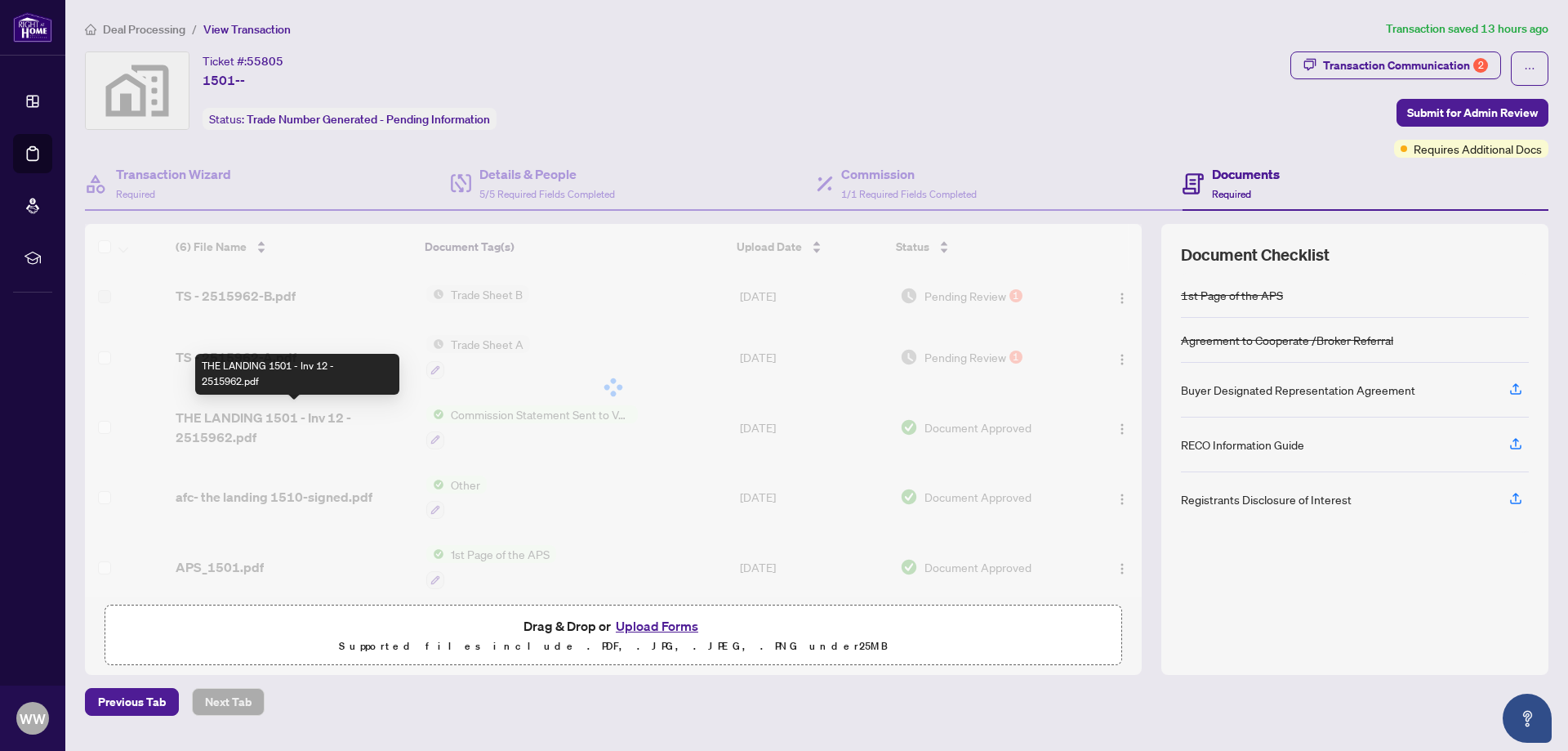
click at [276, 424] on div "(6) File Name Document Tag(s) Upload Date Status (6) File Name Document Tag(s) …" at bounding box center [613, 409] width 1057 height 371
click at [276, 424] on div at bounding box center [613, 387] width 1057 height 326
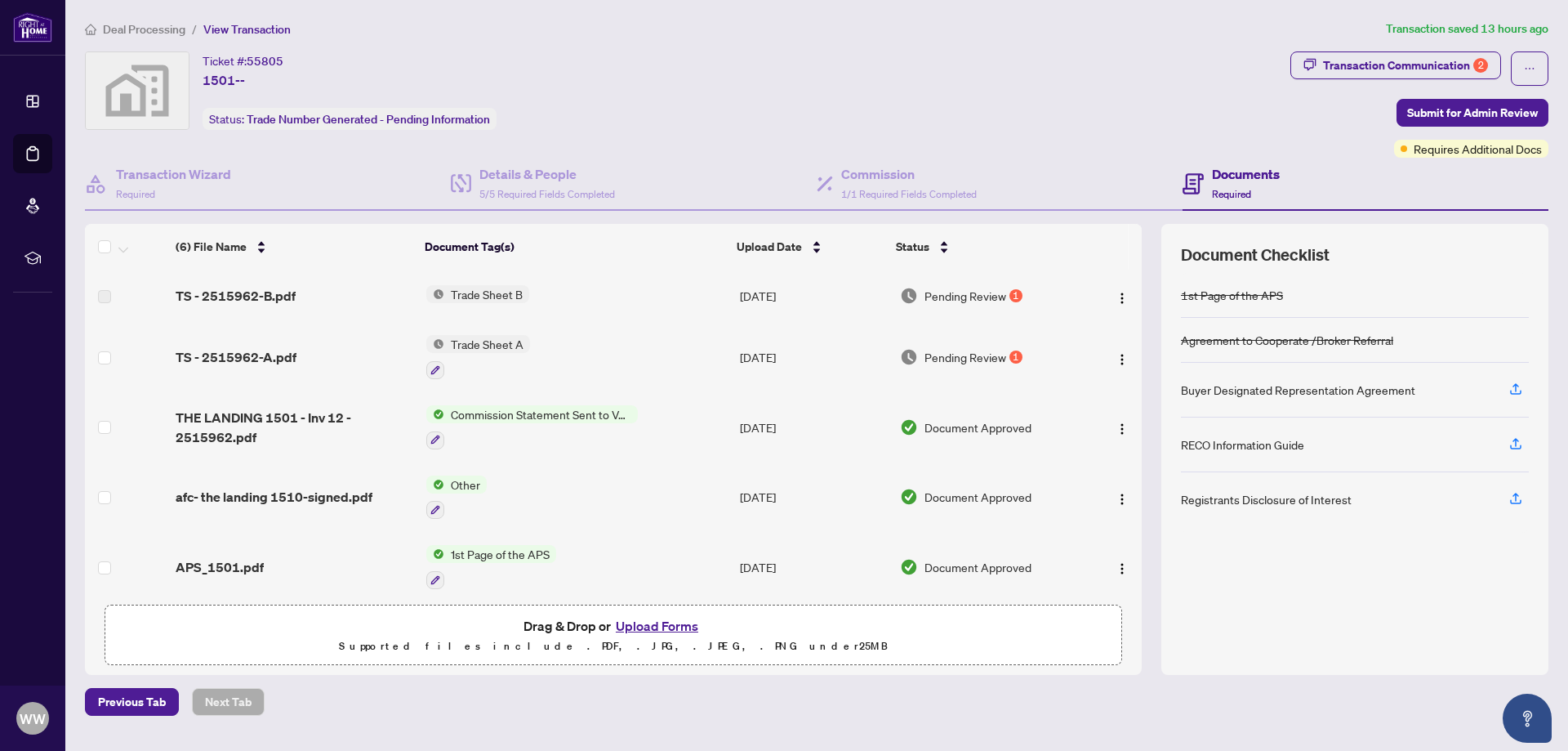
click at [556, 414] on span "Commission Statement Sent to Vendor" at bounding box center [541, 414] width 193 height 18
click at [545, 500] on span "Commission Statement Sent to Vendor" at bounding box center [542, 492] width 211 height 18
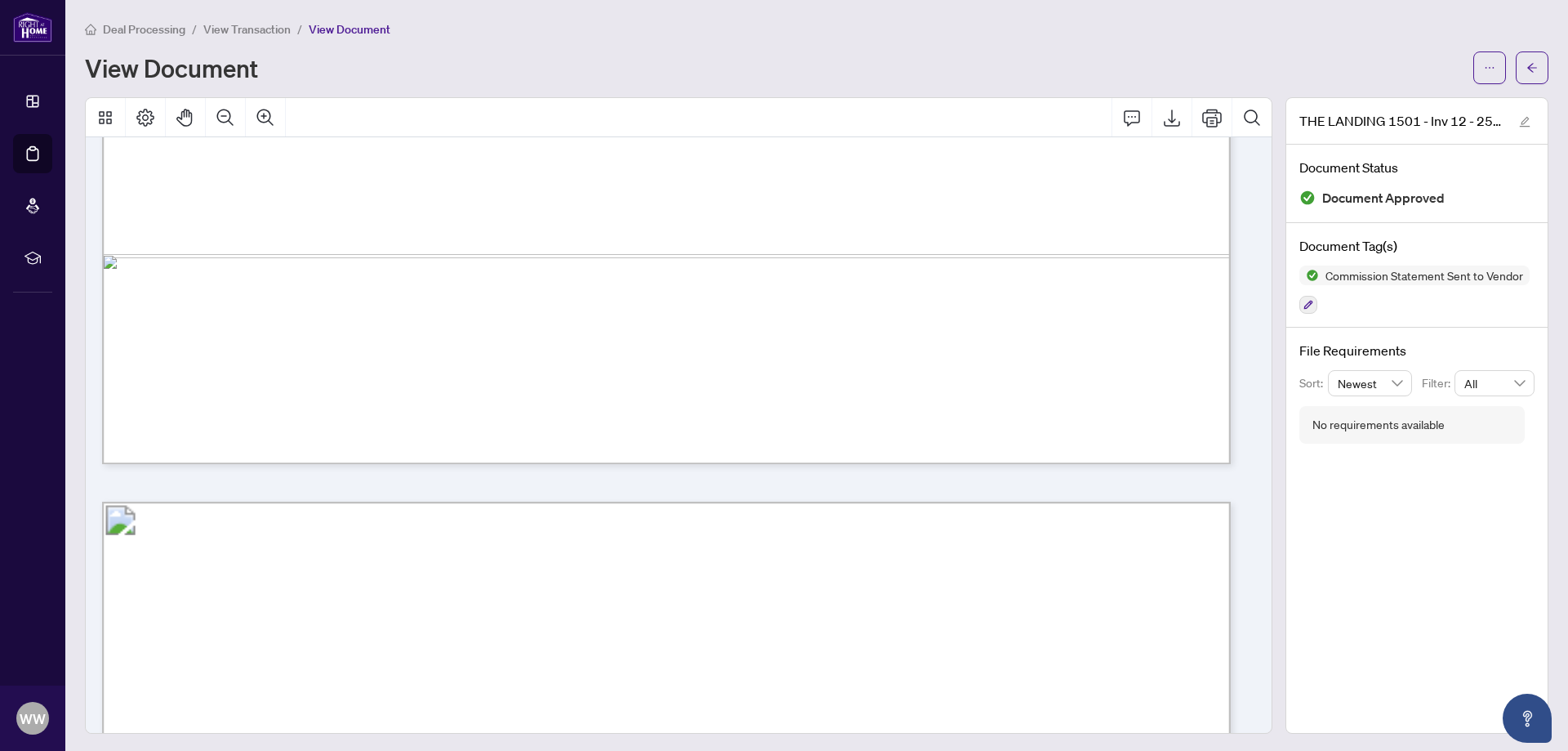
scroll to position [1307, 0]
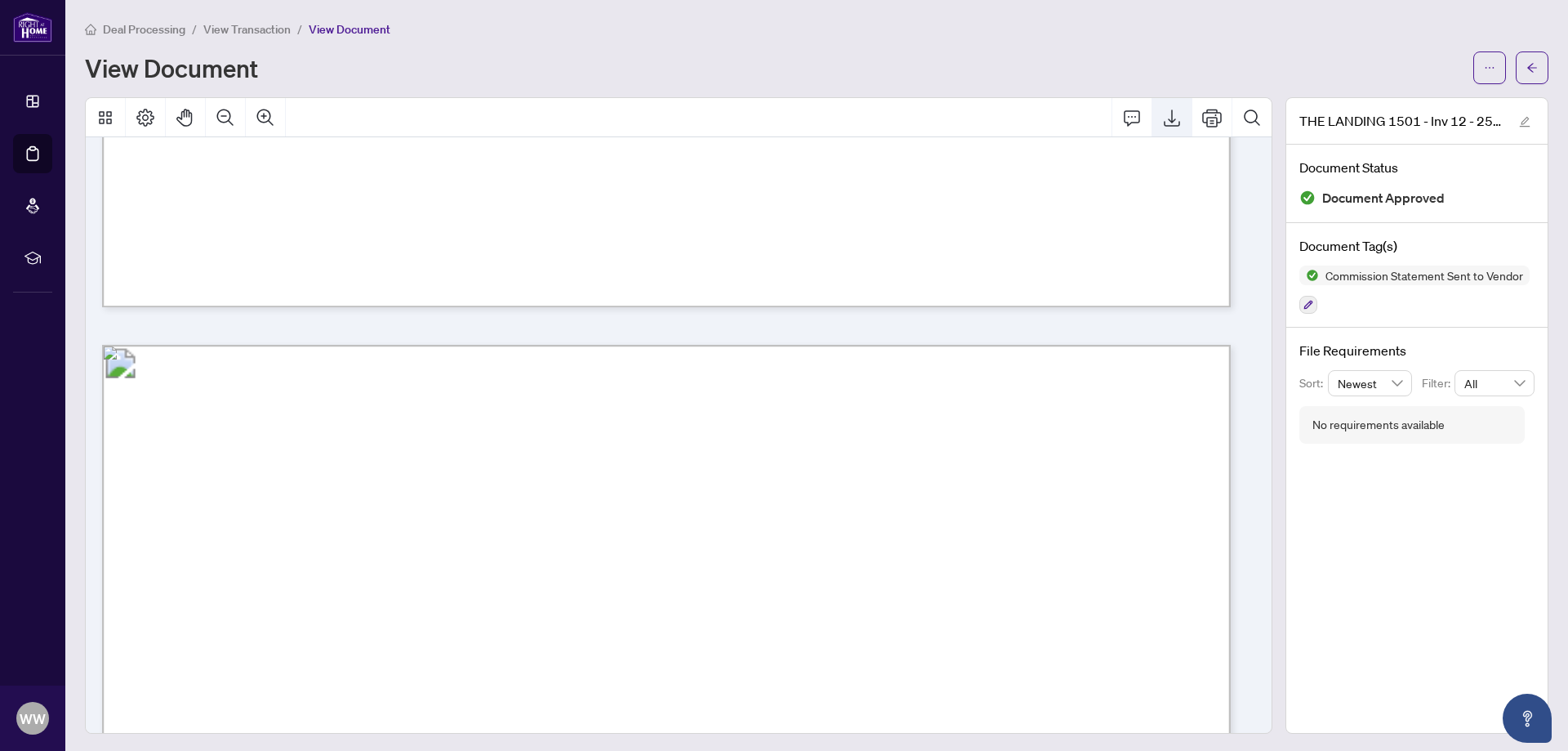
click at [1162, 122] on icon "Export" at bounding box center [1171, 117] width 19 height 19
